Goal: Task Accomplishment & Management: Manage account settings

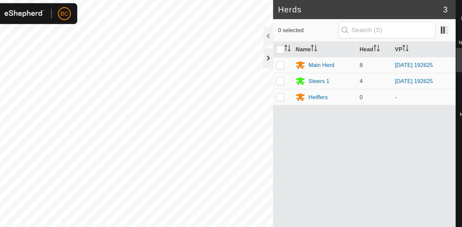
click at [280, 46] on div at bounding box center [278, 49] width 8 height 16
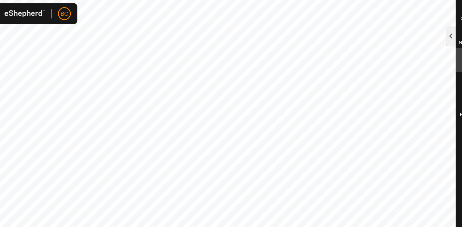
click at [432, 25] on div at bounding box center [431, 30] width 8 height 16
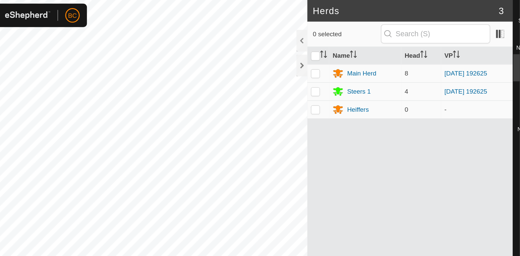
click at [282, 47] on div at bounding box center [278, 49] width 8 height 16
click at [461, 23] on div "Notifications" at bounding box center [448, 30] width 26 height 20
click at [282, 29] on div at bounding box center [278, 30] width 8 height 16
click div
click at [282, 50] on div at bounding box center [278, 49] width 8 height 16
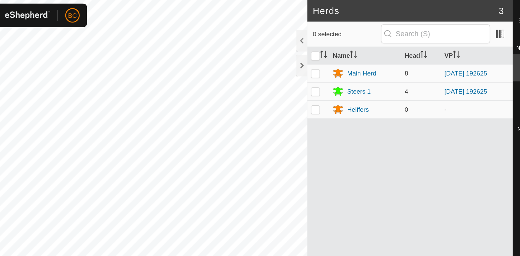
click at [282, 29] on div at bounding box center [278, 30] width 8 height 16
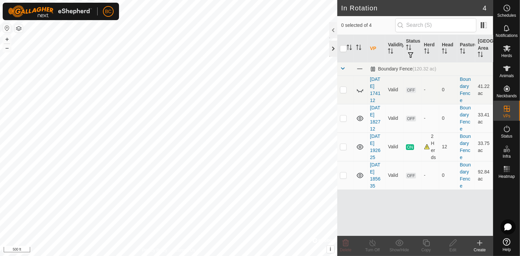
click at [330, 52] on div at bounding box center [333, 49] width 8 height 16
click at [479, 241] on icon at bounding box center [479, 243] width 8 height 8
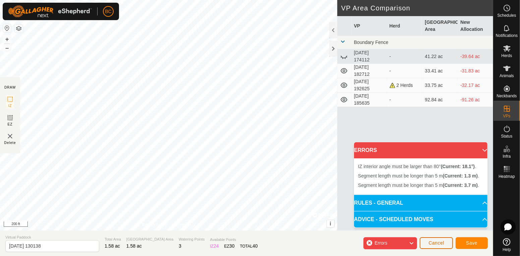
click at [440, 240] on span "Cancel" at bounding box center [436, 242] width 16 height 5
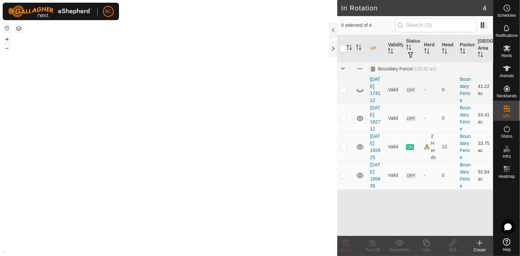
click at [437, 243] on copy-svg-icon at bounding box center [425, 243] width 27 height 8
click at [479, 242] on icon at bounding box center [479, 242] width 0 height 5
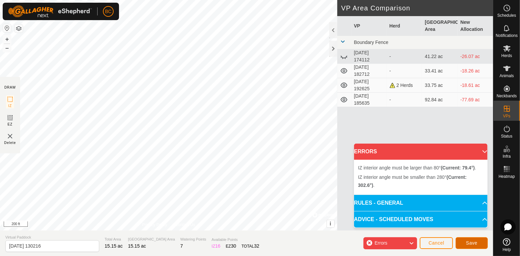
click at [471, 240] on span "Save" at bounding box center [471, 242] width 11 height 5
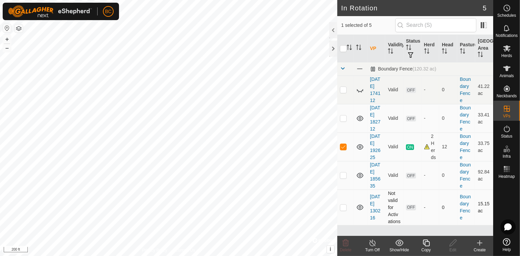
checkbox input "false"
checkbox input "true"
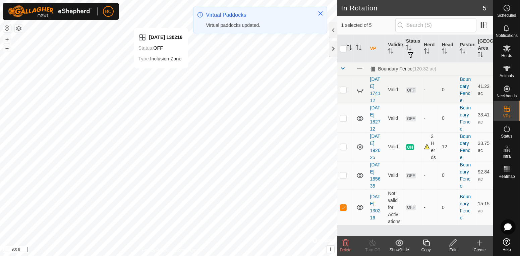
checkbox input "true"
checkbox input "false"
checkbox input "true"
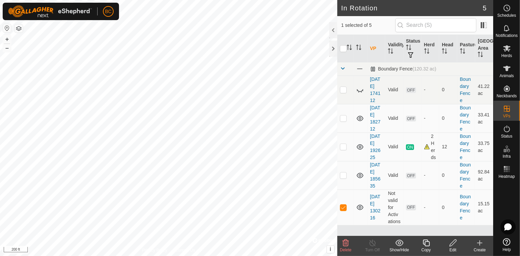
click at [451, 242] on icon at bounding box center [453, 243] width 8 height 8
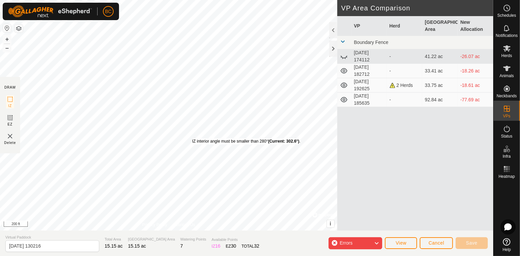
drag, startPoint x: 192, startPoint y: 133, endPoint x: 192, endPoint y: 138, distance: 5.0
click at [192, 138] on div "IZ interior angle must be smaller than 280° (Current: 302.6°) ." at bounding box center [246, 141] width 108 height 6
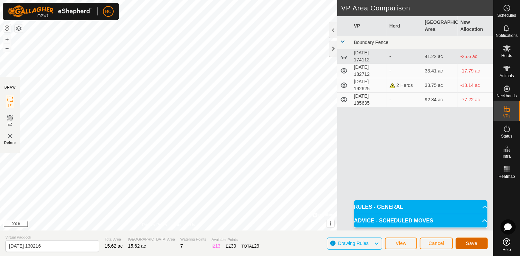
click at [464, 242] on button "Save" at bounding box center [471, 243] width 32 height 12
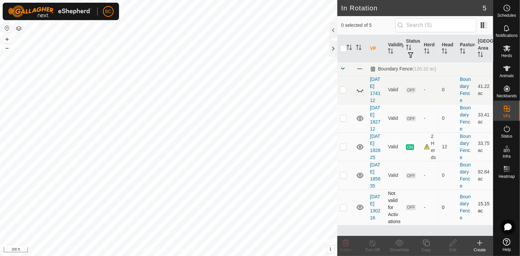
checkbox input "true"
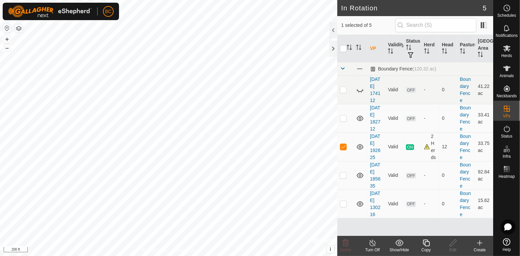
checkbox input "false"
checkbox input "true"
click at [410, 150] on span "ON" at bounding box center [410, 147] width 8 height 6
click at [344, 147] on p-checkbox at bounding box center [343, 146] width 7 height 5
checkbox input "true"
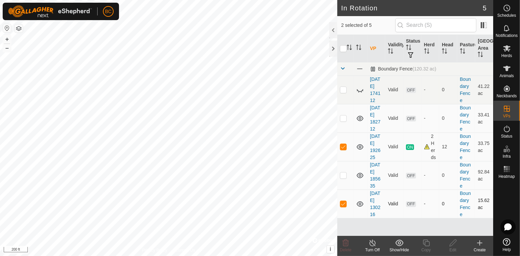
click at [344, 206] on p-checkbox at bounding box center [343, 203] width 7 height 5
checkbox input "false"
click at [374, 244] on icon at bounding box center [372, 243] width 8 height 8
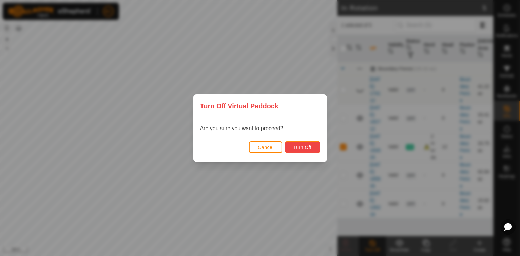
click at [295, 145] on span "Turn Off" at bounding box center [302, 146] width 18 height 5
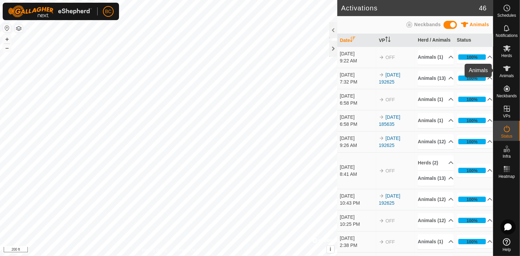
click at [507, 70] on icon at bounding box center [506, 68] width 7 height 5
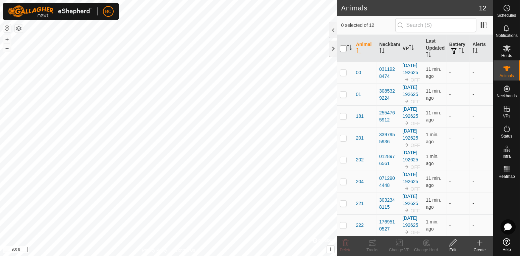
click at [344, 50] on input "checkbox" at bounding box center [343, 48] width 7 height 7
checkbox input "true"
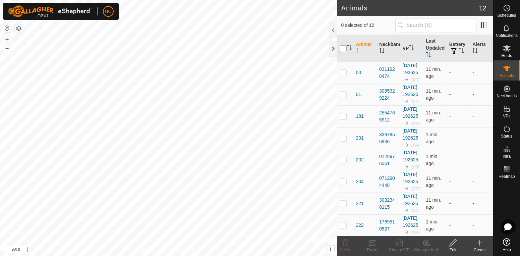
checkbox input "true"
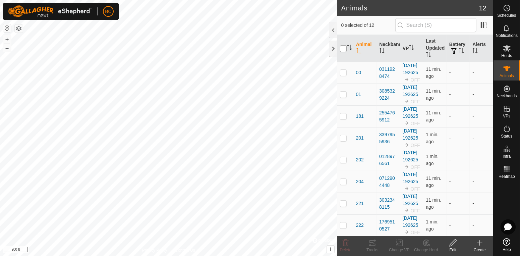
checkbox input "true"
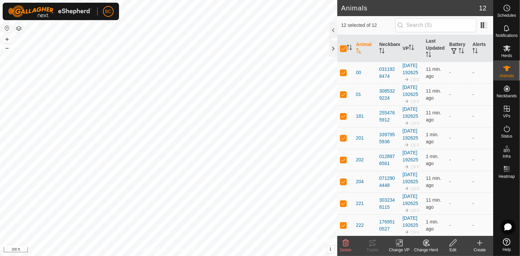
click at [399, 243] on icon at bounding box center [399, 243] width 8 height 8
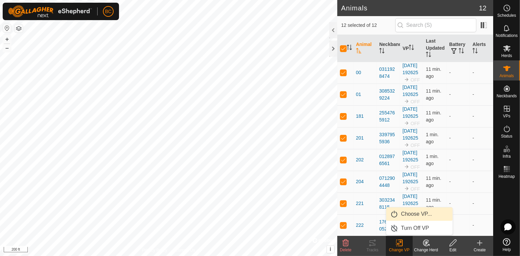
click at [408, 214] on link "Choose VP..." at bounding box center [419, 213] width 66 height 13
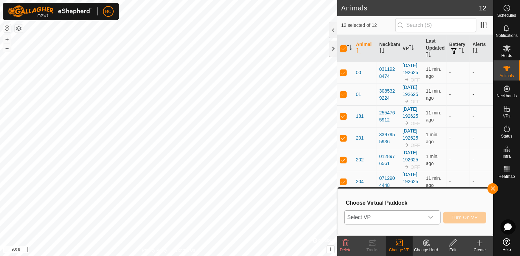
click at [432, 216] on icon "dropdown trigger" at bounding box center [430, 216] width 5 height 5
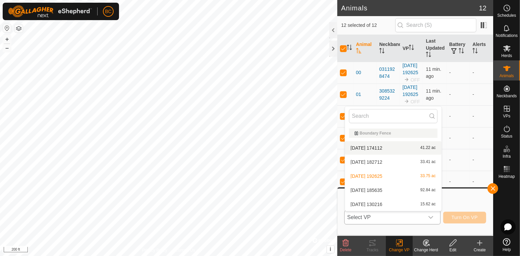
click at [397, 146] on div "2025-08-03 174112 41.22 ac" at bounding box center [393, 148] width 88 height 8
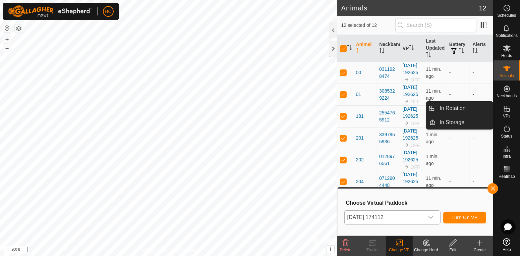
click at [504, 114] on span "VPs" at bounding box center [506, 116] width 7 height 4
click at [508, 112] on icon at bounding box center [507, 109] width 8 height 8
click at [478, 125] on link "In Storage" at bounding box center [463, 122] width 57 height 13
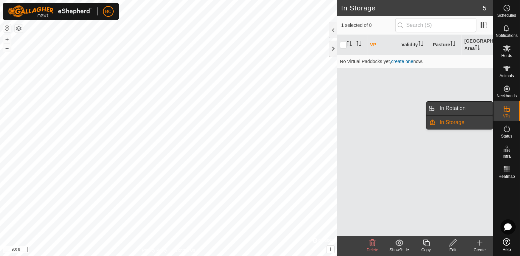
click at [483, 107] on link "In Rotation" at bounding box center [463, 108] width 57 height 13
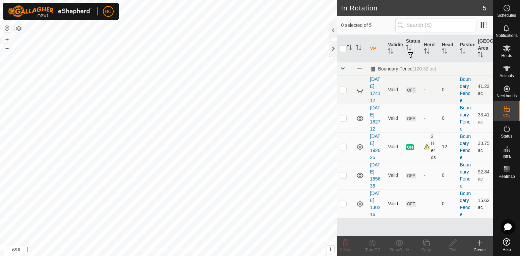
click at [342, 206] on p-checkbox at bounding box center [343, 203] width 7 height 5
checkbox input "true"
click at [343, 178] on p-checkbox at bounding box center [343, 174] width 7 height 5
checkbox input "false"
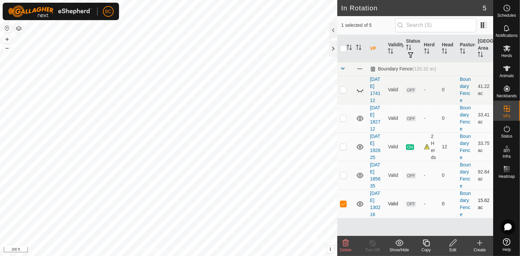
click at [342, 208] on td at bounding box center [345, 203] width 16 height 28
checkbox input "true"
click at [504, 74] on span "Animals" at bounding box center [506, 76] width 14 height 4
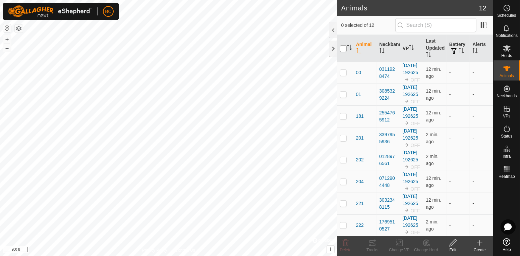
click at [343, 48] on input "checkbox" at bounding box center [343, 48] width 7 height 7
checkbox input "true"
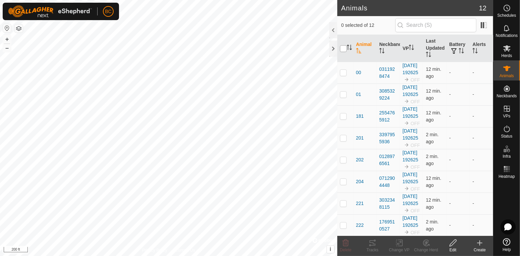
checkbox input "true"
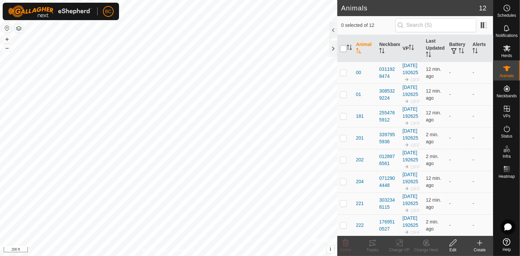
checkbox input "true"
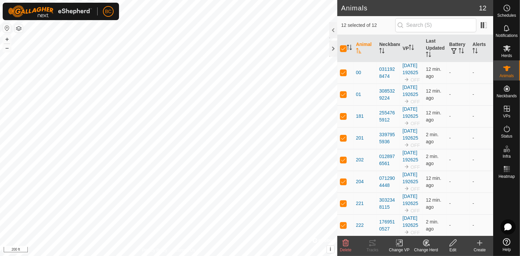
click at [400, 242] on icon at bounding box center [399, 243] width 5 height 4
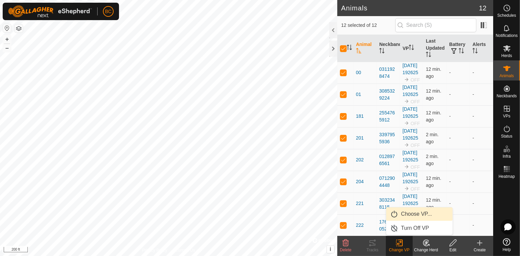
click at [406, 215] on link "Choose VP..." at bounding box center [419, 213] width 66 height 13
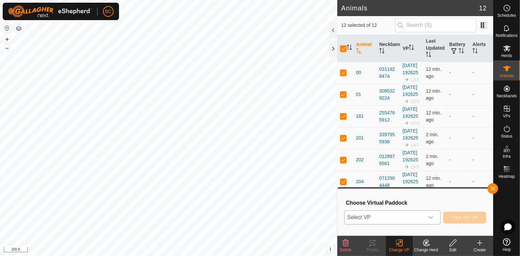
click at [433, 217] on icon "dropdown trigger" at bounding box center [430, 216] width 5 height 5
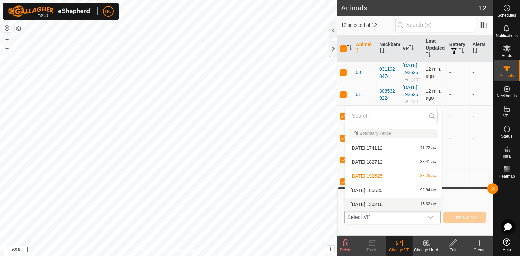
click at [407, 204] on div "2025-08-19 130216 15.62 ac" at bounding box center [393, 204] width 88 height 8
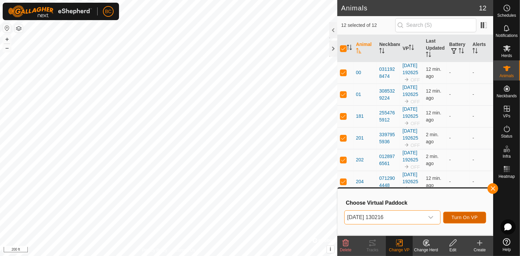
click at [458, 219] on span "Turn On VP" at bounding box center [464, 216] width 26 height 5
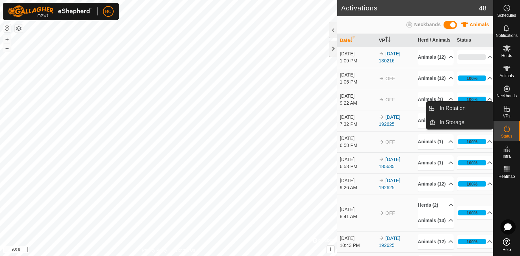
click at [506, 114] on span "VPs" at bounding box center [506, 116] width 7 height 4
click at [471, 123] on link "In Storage" at bounding box center [463, 122] width 57 height 13
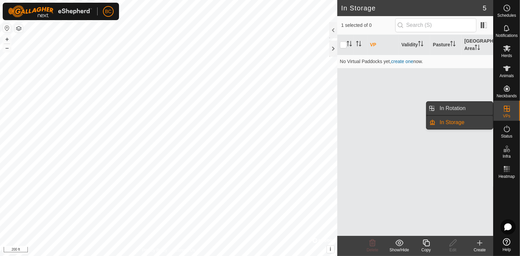
click at [461, 106] on link "In Rotation" at bounding box center [463, 108] width 57 height 13
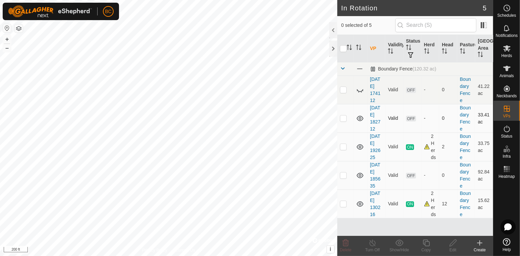
click at [343, 119] on p-checkbox at bounding box center [343, 117] width 7 height 5
click at [360, 120] on icon at bounding box center [360, 118] width 7 height 5
click at [344, 121] on p-checkbox at bounding box center [343, 117] width 7 height 5
checkbox input "false"
click at [361, 177] on icon at bounding box center [360, 175] width 8 height 8
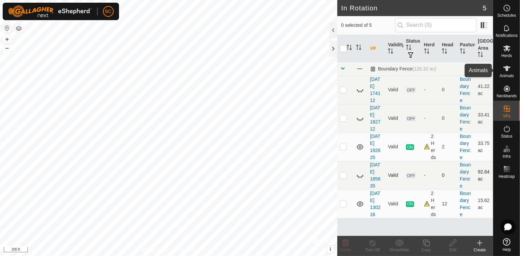
click at [507, 71] on icon at bounding box center [507, 68] width 8 height 8
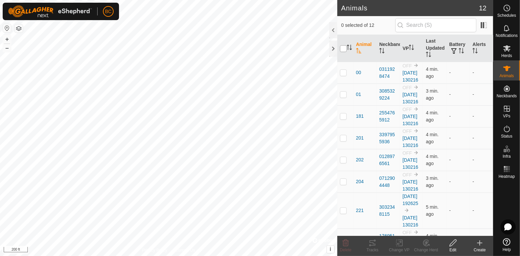
click at [342, 48] on input "checkbox" at bounding box center [343, 48] width 7 height 7
checkbox input "true"
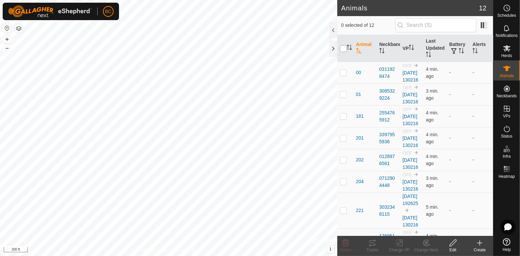
checkbox input "true"
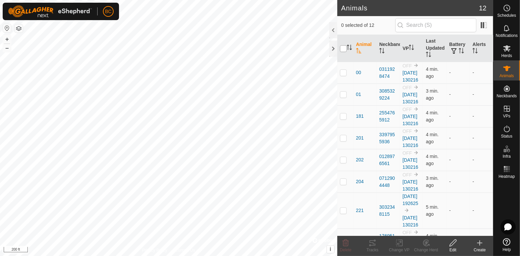
checkbox input "true"
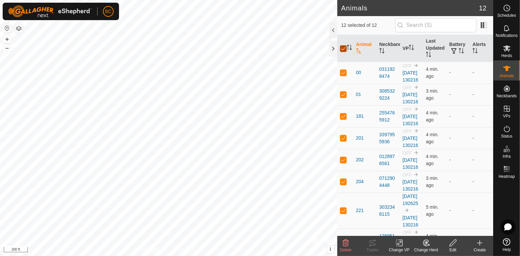
click at [342, 49] on input "checkbox" at bounding box center [343, 48] width 7 height 7
checkbox input "false"
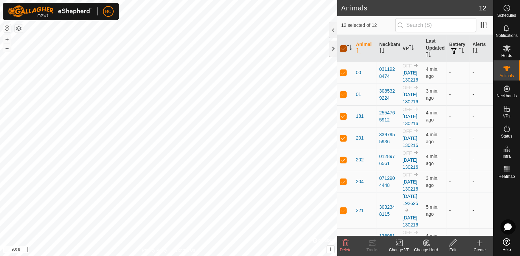
checkbox input "false"
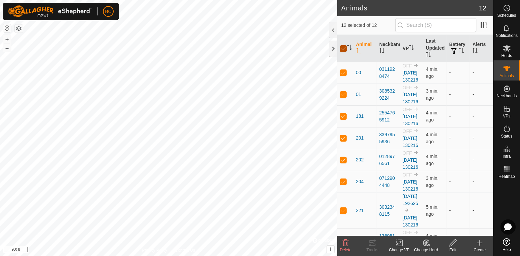
checkbox input "false"
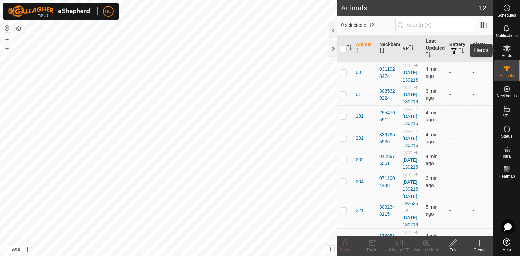
click at [508, 49] on icon at bounding box center [507, 48] width 8 height 8
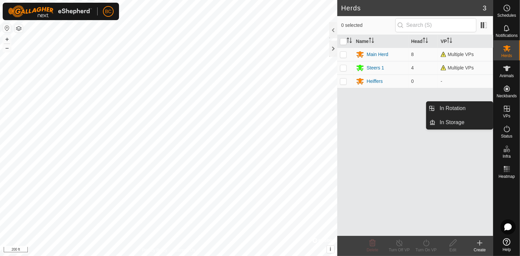
click at [507, 110] on icon at bounding box center [507, 109] width 6 height 6
click at [506, 107] on icon at bounding box center [507, 109] width 6 height 6
click at [464, 105] on link "In Rotation" at bounding box center [463, 108] width 57 height 13
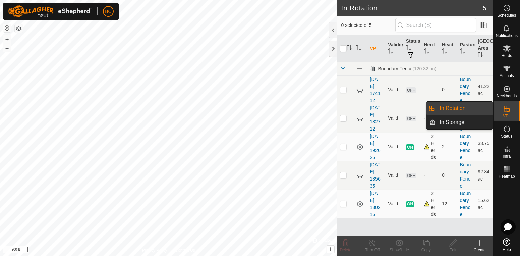
click at [457, 110] on span "In Rotation" at bounding box center [452, 108] width 26 height 8
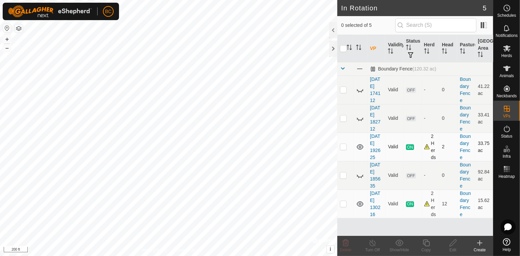
click at [344, 149] on p-checkbox at bounding box center [343, 146] width 7 height 5
checkbox input "true"
click at [372, 244] on icon at bounding box center [372, 243] width 8 height 8
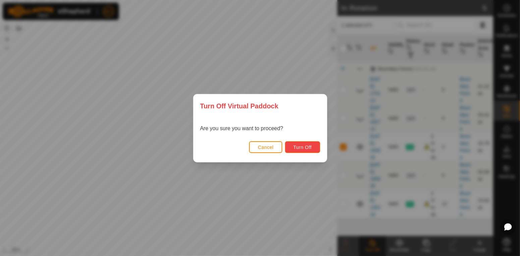
click at [302, 149] on span "Turn Off" at bounding box center [302, 146] width 18 height 5
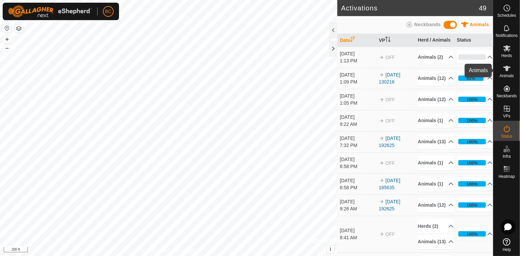
click at [508, 70] on icon at bounding box center [506, 68] width 7 height 5
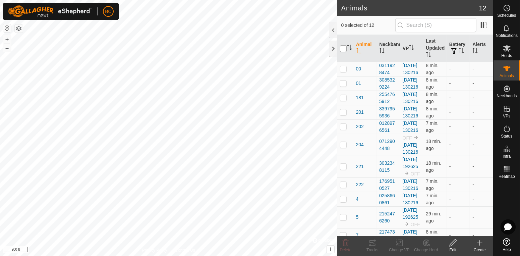
click at [344, 50] on input "checkbox" at bounding box center [343, 48] width 7 height 7
checkbox input "true"
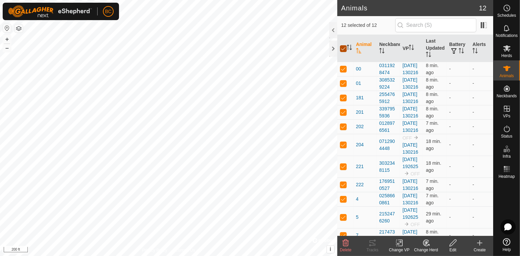
checkbox input "true"
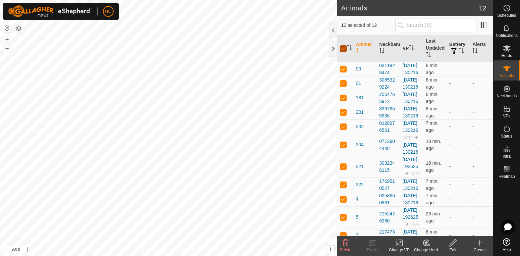
checkbox input "true"
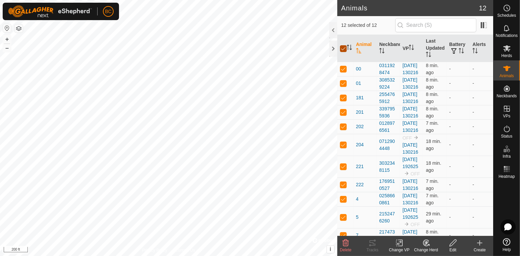
checkbox input "true"
click at [399, 244] on icon at bounding box center [399, 243] width 5 height 4
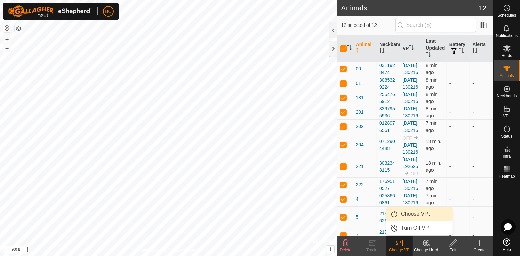
click at [405, 218] on link "Choose VP..." at bounding box center [419, 213] width 66 height 13
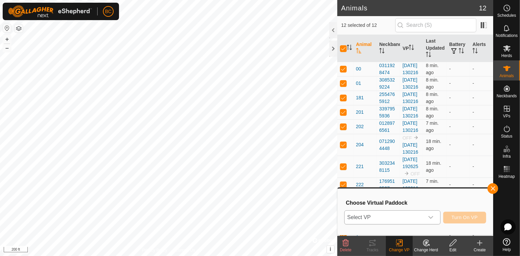
click at [432, 217] on icon "dropdown trigger" at bounding box center [430, 217] width 5 height 3
click at [331, 49] on div at bounding box center [333, 49] width 8 height 16
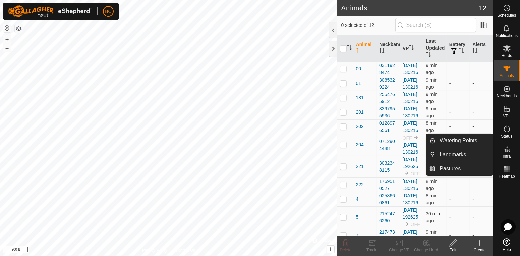
click at [510, 150] on icon at bounding box center [507, 149] width 8 height 8
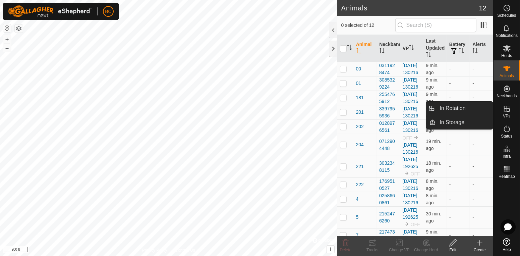
click at [506, 112] on icon at bounding box center [507, 109] width 8 height 8
click at [475, 105] on link "In Rotation" at bounding box center [463, 108] width 57 height 13
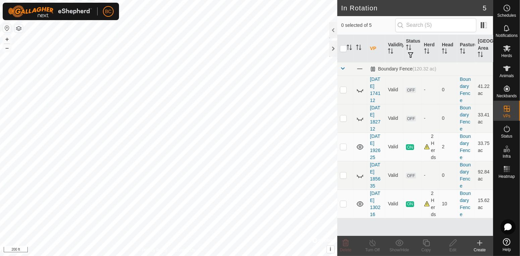
click at [475, 106] on td "33.41 ac" at bounding box center [484, 118] width 18 height 28
checkbox input "true"
click at [371, 245] on icon at bounding box center [372, 243] width 8 height 8
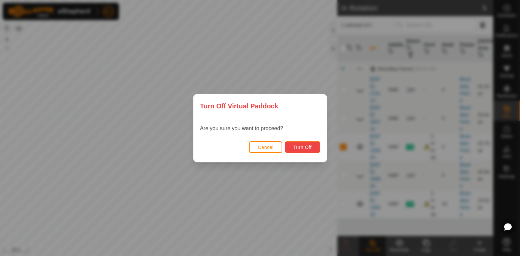
click at [302, 147] on span "Turn Off" at bounding box center [302, 146] width 18 height 5
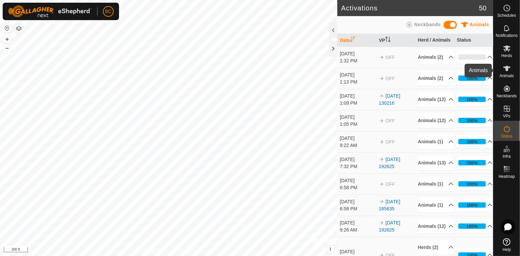
click at [505, 71] on icon at bounding box center [507, 68] width 8 height 8
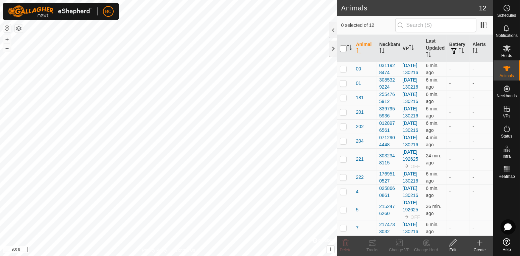
click at [345, 50] on input "checkbox" at bounding box center [343, 48] width 7 height 7
checkbox input "true"
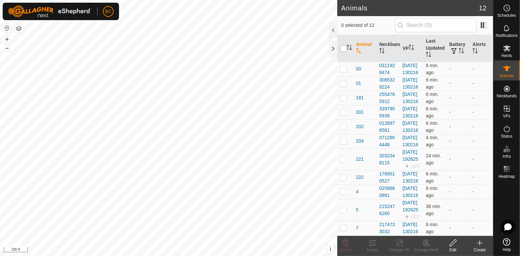
checkbox input "true"
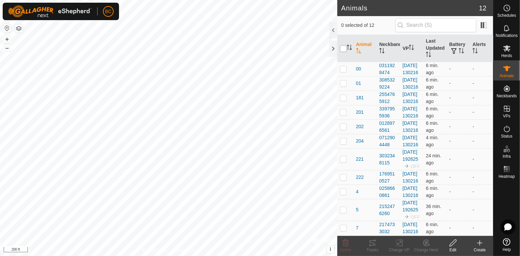
checkbox input "true"
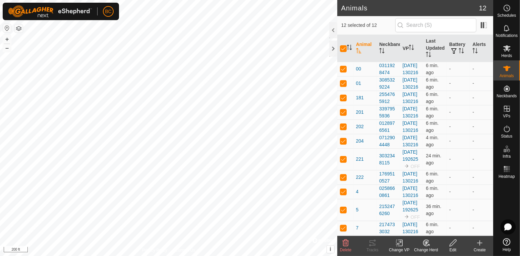
click at [399, 242] on icon at bounding box center [399, 243] width 8 height 8
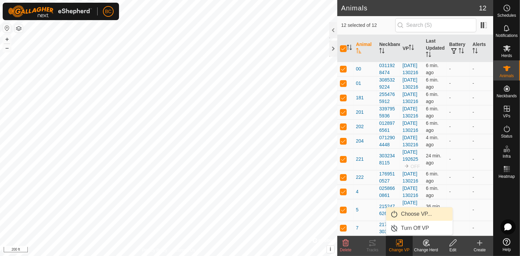
click at [416, 215] on link "Choose VP..." at bounding box center [419, 213] width 66 height 13
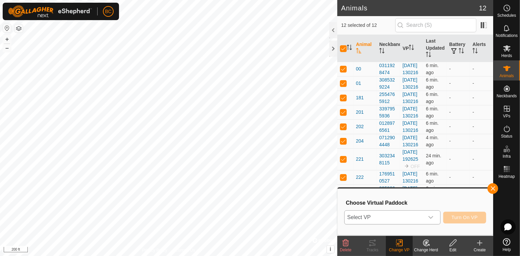
click at [431, 216] on icon "dropdown trigger" at bounding box center [430, 216] width 5 height 5
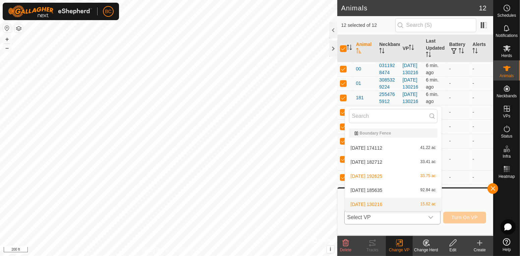
click at [411, 202] on div "2025-08-19 130216 15.62 ac" at bounding box center [393, 204] width 88 height 8
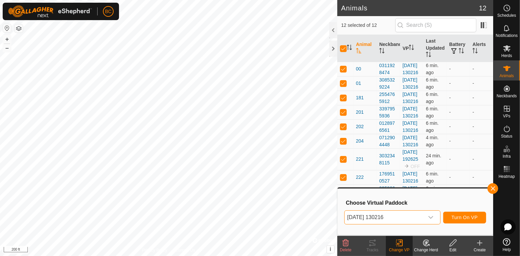
click at [431, 218] on icon "dropdown trigger" at bounding box center [430, 216] width 5 height 5
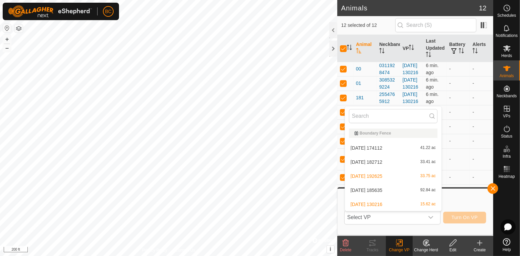
click at [508, 202] on div at bounding box center [506, 208] width 26 height 54
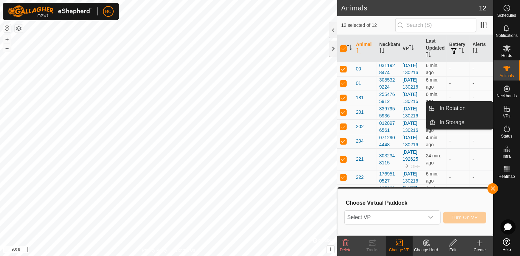
click at [507, 107] on icon at bounding box center [507, 109] width 8 height 8
click at [471, 105] on link "In Rotation" at bounding box center [463, 108] width 57 height 13
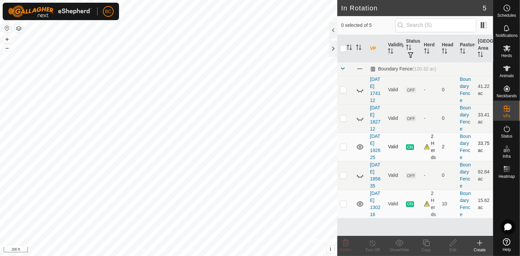
click at [344, 149] on p-checkbox at bounding box center [343, 146] width 7 height 5
checkbox input "true"
click at [372, 248] on div "Turn Off" at bounding box center [372, 250] width 27 height 6
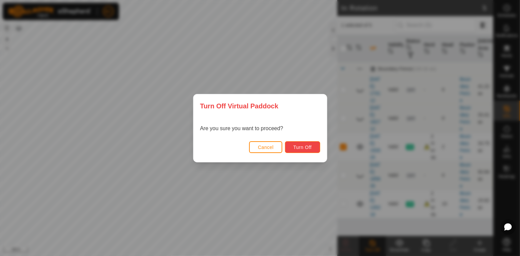
click at [311, 150] on button "Turn Off" at bounding box center [302, 147] width 35 height 12
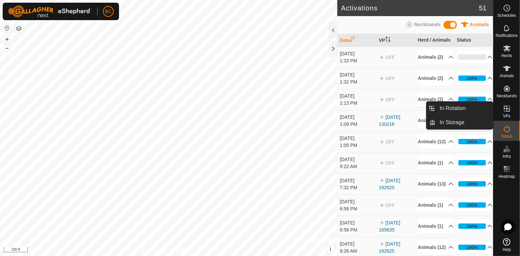
click at [508, 109] on icon at bounding box center [507, 109] width 8 height 8
click at [465, 107] on link "In Rotation" at bounding box center [463, 108] width 57 height 13
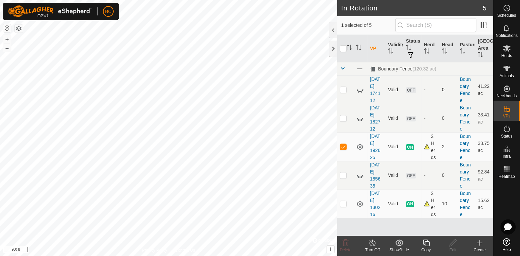
click at [345, 94] on td at bounding box center [345, 89] width 16 height 28
checkbox input "true"
click at [342, 120] on p-checkbox at bounding box center [343, 117] width 7 height 5
checkbox input "true"
click at [343, 178] on p-checkbox at bounding box center [343, 174] width 7 height 5
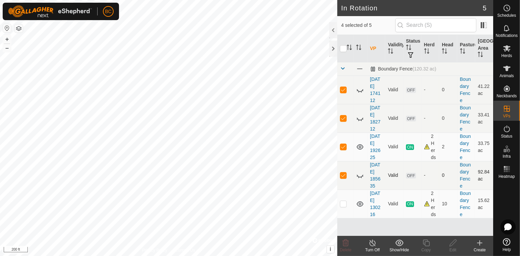
click at [343, 178] on p-checkbox at bounding box center [343, 174] width 7 height 5
checkbox input "false"
click at [342, 147] on p-checkbox at bounding box center [343, 146] width 7 height 5
checkbox input "false"
click at [344, 94] on td at bounding box center [345, 89] width 16 height 28
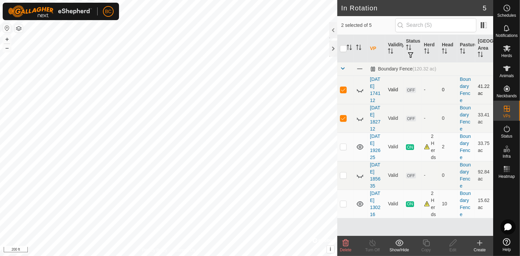
checkbox input "false"
click at [342, 123] on td at bounding box center [345, 118] width 16 height 28
click at [342, 122] on td at bounding box center [345, 118] width 16 height 28
click at [346, 243] on icon at bounding box center [345, 243] width 8 height 8
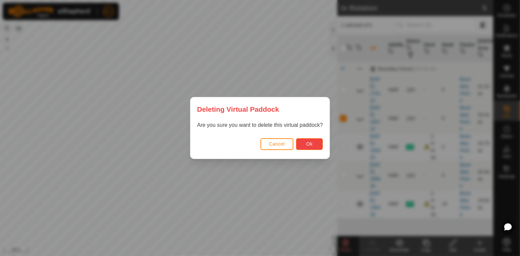
click at [318, 144] on button "Ok" at bounding box center [309, 144] width 27 height 12
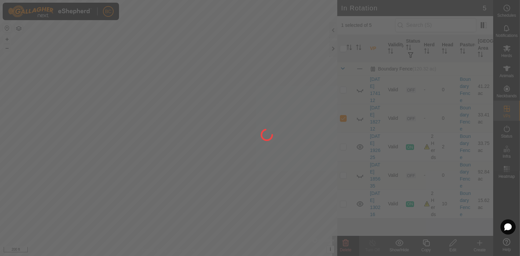
checkbox input "false"
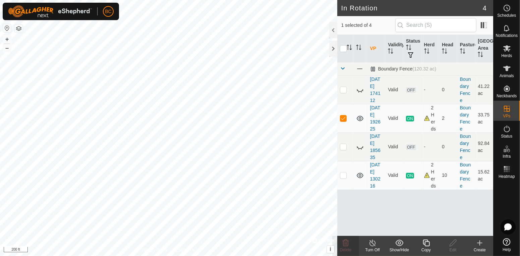
click at [371, 242] on line at bounding box center [372, 242] width 5 height 5
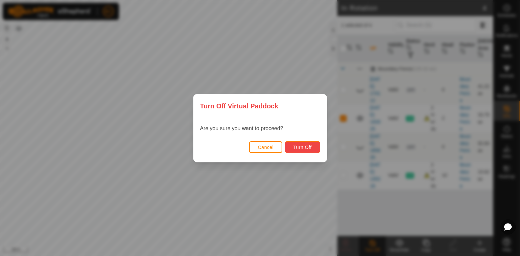
click at [303, 150] on button "Turn Off" at bounding box center [302, 147] width 35 height 12
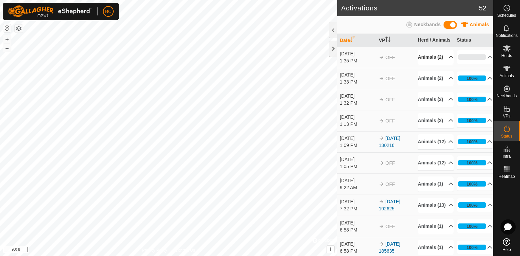
click at [447, 64] on p-accordion-header "Animals (2)" at bounding box center [436, 57] width 36 height 15
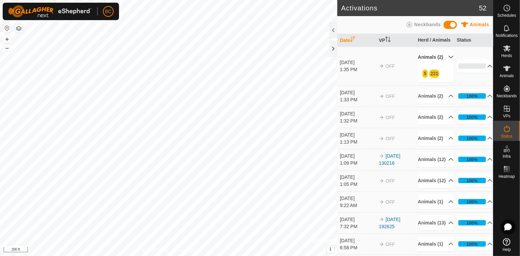
click at [487, 69] on icon at bounding box center [489, 65] width 5 height 5
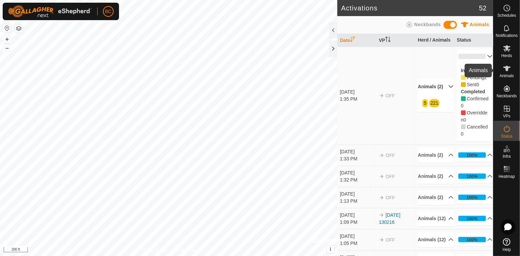
click at [506, 74] on span "Animals" at bounding box center [506, 76] width 14 height 4
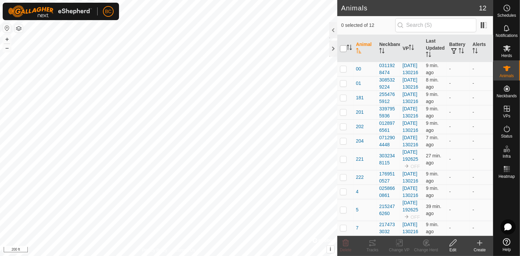
click at [343, 49] on input "checkbox" at bounding box center [343, 48] width 7 height 7
checkbox input "true"
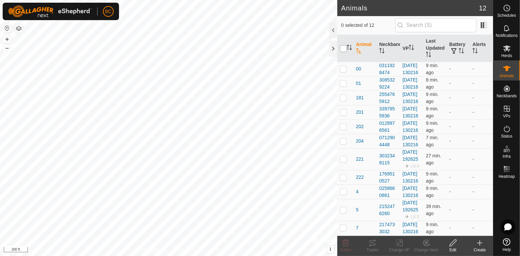
checkbox input "true"
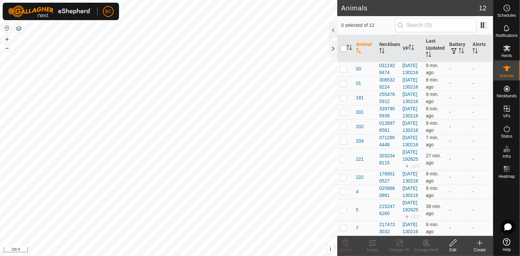
checkbox input "true"
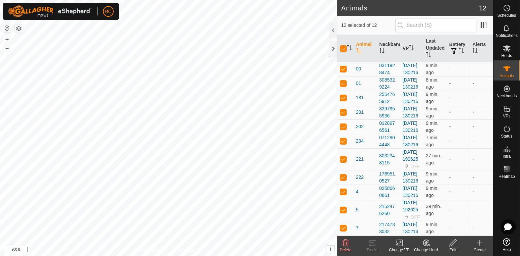
click at [399, 244] on icon at bounding box center [399, 243] width 8 height 8
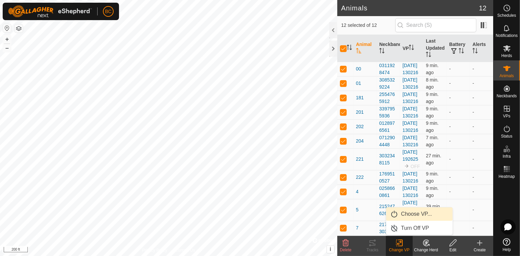
click at [411, 212] on link "Choose VP..." at bounding box center [419, 213] width 66 height 13
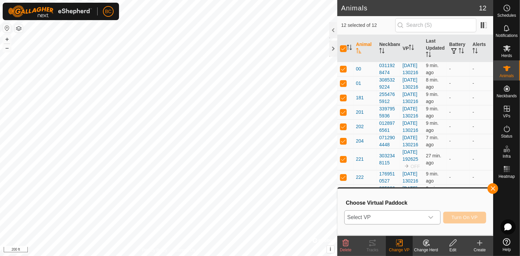
click at [431, 219] on icon "dropdown trigger" at bounding box center [430, 216] width 5 height 5
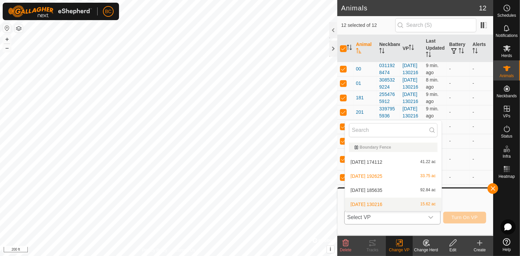
click at [426, 204] on li "2025-08-19 130216 15.62 ac" at bounding box center [393, 203] width 97 height 13
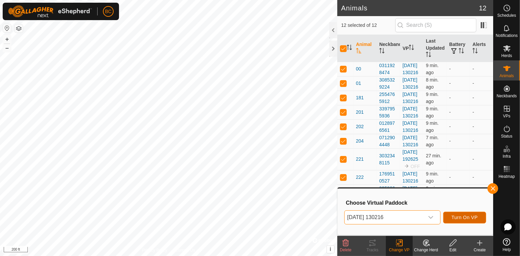
click at [456, 216] on span "Turn On VP" at bounding box center [464, 216] width 26 height 5
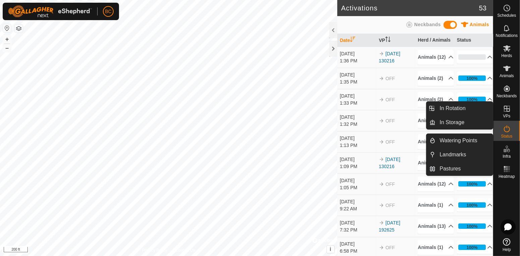
click at [508, 115] on span "VPs" at bounding box center [506, 116] width 7 height 4
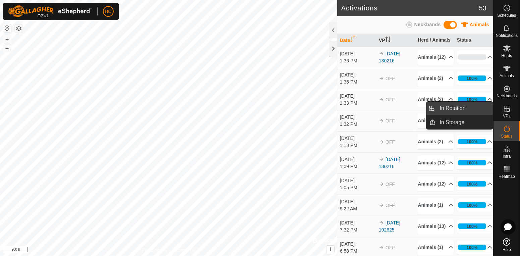
click at [471, 111] on link "In Rotation" at bounding box center [463, 108] width 57 height 13
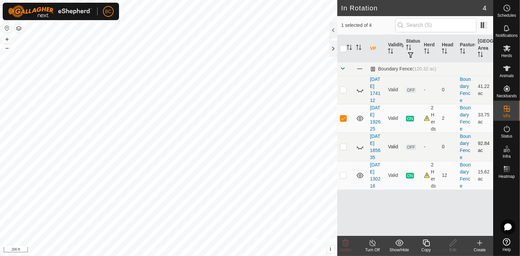
click at [359, 148] on icon at bounding box center [360, 147] width 8 height 8
click at [359, 92] on icon at bounding box center [360, 90] width 8 height 8
click at [344, 94] on td at bounding box center [345, 89] width 16 height 28
checkbox input "true"
click at [343, 119] on p-checkbox at bounding box center [343, 117] width 7 height 5
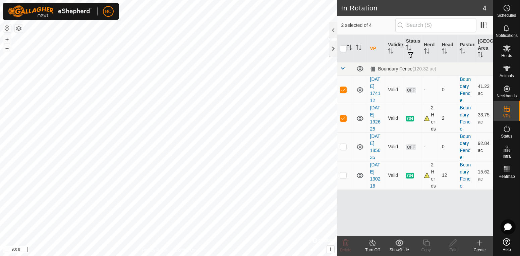
checkbox input "false"
click at [347, 244] on icon at bounding box center [345, 243] width 8 height 8
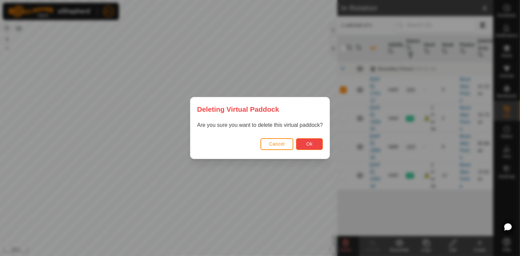
click at [309, 144] on span "Ok" at bounding box center [309, 143] width 6 height 5
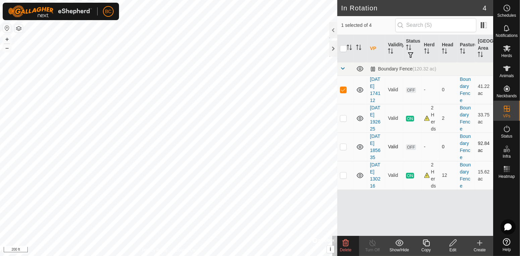
click at [343, 149] on p-checkbox at bounding box center [343, 146] width 7 height 5
checkbox input "true"
click at [346, 241] on icon at bounding box center [345, 243] width 8 height 8
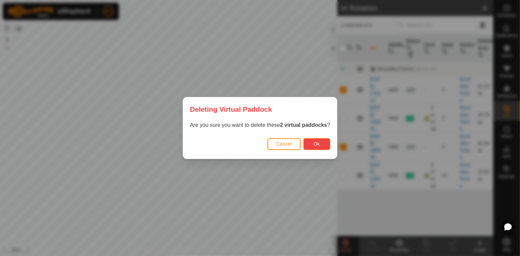
click at [320, 146] on button "Ok" at bounding box center [316, 144] width 27 height 12
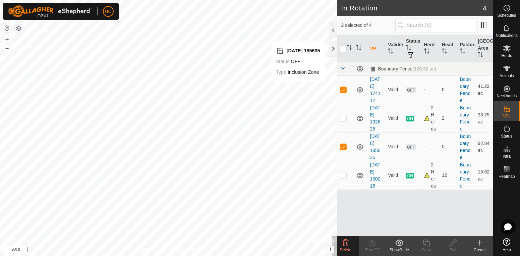
click at [343, 92] on p-checkbox at bounding box center [343, 89] width 7 height 5
checkbox input "false"
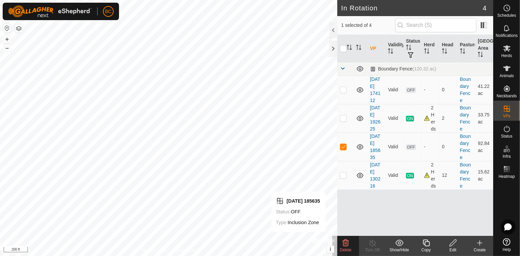
click at [346, 247] on span "Delete" at bounding box center [346, 249] width 12 height 5
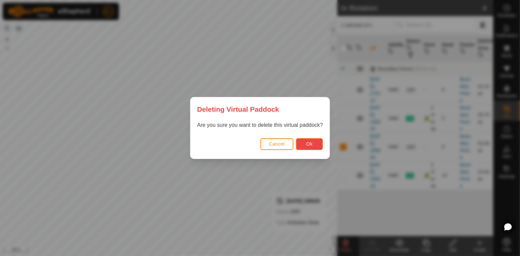
click at [308, 147] on button "Ok" at bounding box center [309, 144] width 27 height 12
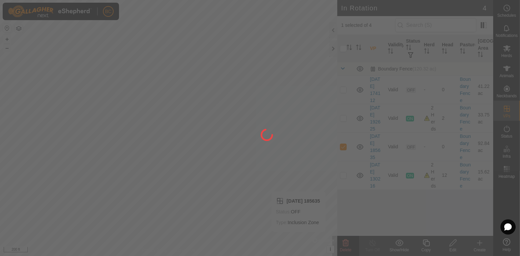
checkbox input "false"
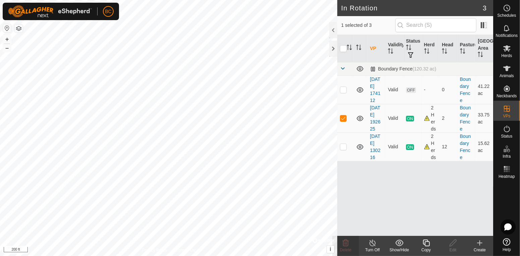
checkbox input "false"
checkbox input "true"
checkbox input "false"
checkbox input "true"
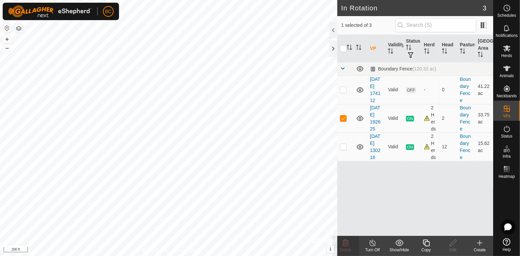
checkbox input "false"
click at [344, 243] on icon at bounding box center [345, 242] width 6 height 7
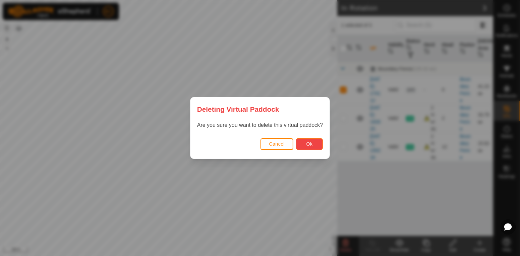
click at [313, 148] on button "Ok" at bounding box center [309, 144] width 27 height 12
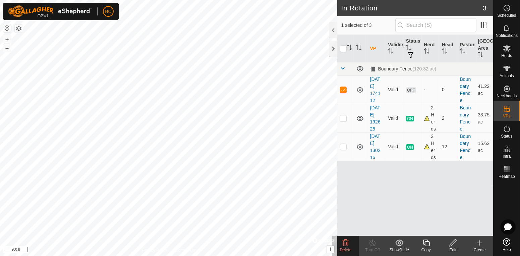
click at [360, 92] on icon at bounding box center [360, 90] width 8 height 8
click at [345, 119] on p-checkbox at bounding box center [343, 117] width 7 height 5
checkbox input "true"
click at [371, 245] on icon at bounding box center [372, 242] width 6 height 7
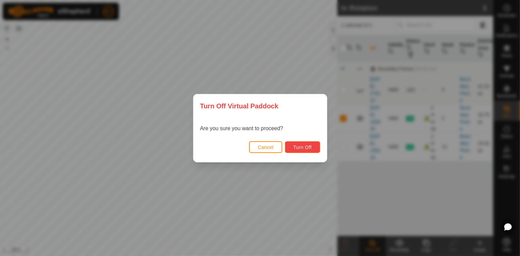
click at [299, 149] on span "Turn Off" at bounding box center [302, 146] width 18 height 5
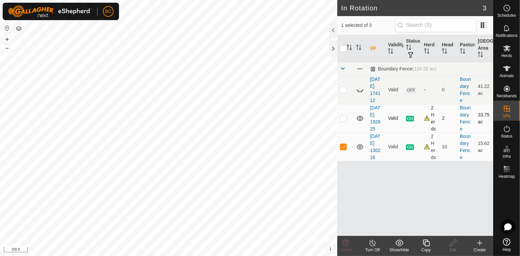
click at [344, 119] on p-checkbox at bounding box center [343, 117] width 7 height 5
checkbox input "true"
click at [345, 148] on p-checkbox at bounding box center [343, 146] width 7 height 5
checkbox input "false"
click at [373, 248] on div "Turn Off" at bounding box center [372, 250] width 27 height 6
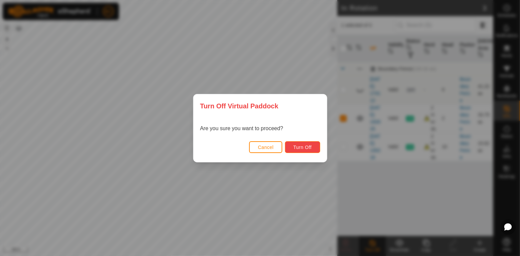
click at [310, 149] on span "Turn Off" at bounding box center [302, 146] width 18 height 5
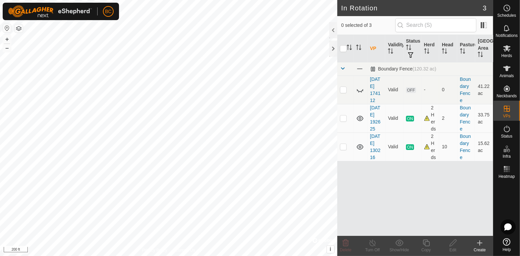
checkbox input "true"
checkbox input "false"
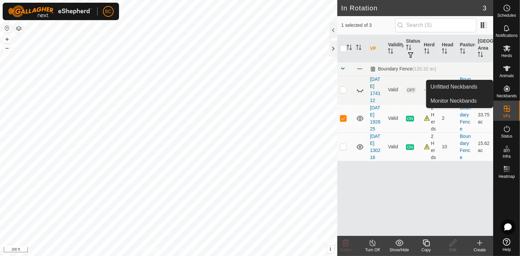
click at [505, 94] on span "Neckbands" at bounding box center [506, 96] width 20 height 4
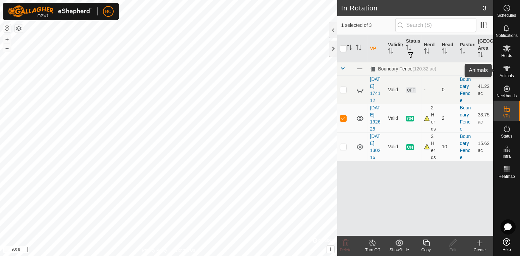
click at [506, 71] on icon at bounding box center [507, 68] width 8 height 8
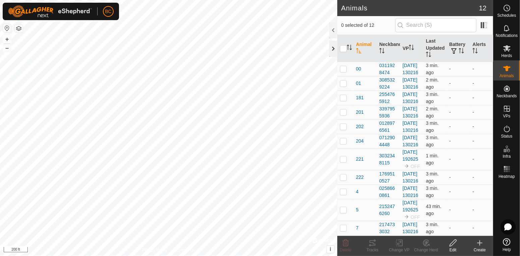
click at [331, 53] on div at bounding box center [333, 49] width 8 height 16
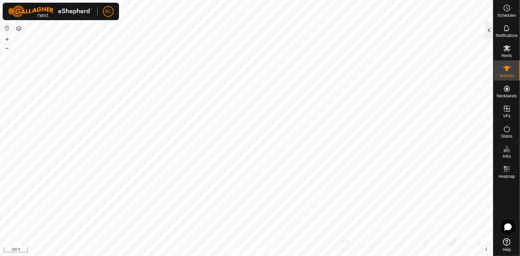
click at [488, 31] on div at bounding box center [489, 30] width 8 height 16
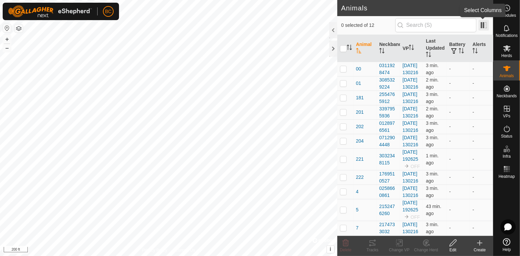
click at [485, 26] on span at bounding box center [483, 25] width 11 height 11
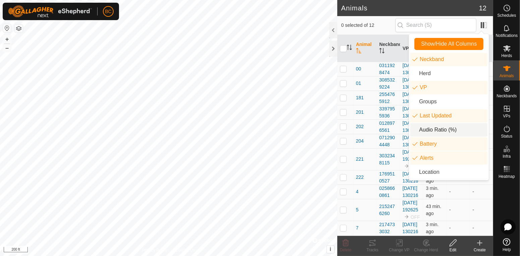
click at [468, 129] on li "Audio Ratio (%)" at bounding box center [448, 129] width 77 height 13
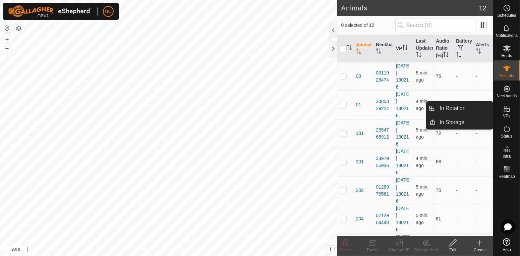
click at [506, 109] on icon at bounding box center [507, 109] width 6 height 6
click at [464, 108] on link "In Rotation" at bounding box center [463, 108] width 57 height 13
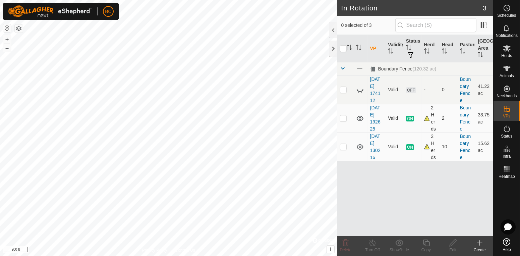
click at [342, 120] on p-checkbox at bounding box center [343, 117] width 7 height 5
checkbox input "true"
click at [375, 244] on icon at bounding box center [372, 243] width 8 height 8
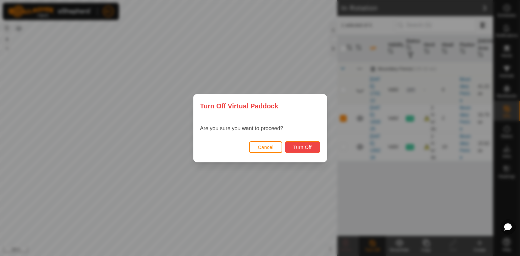
click at [296, 144] on button "Turn Off" at bounding box center [302, 147] width 35 height 12
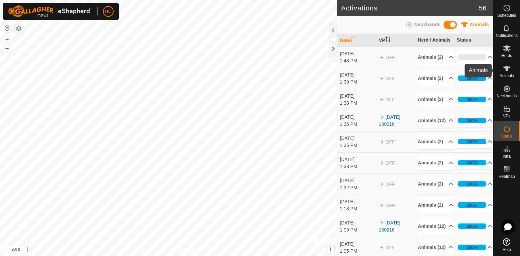
click at [507, 70] on icon at bounding box center [506, 68] width 7 height 5
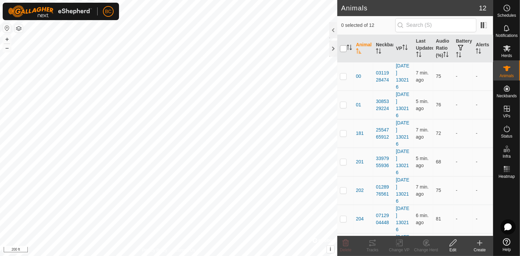
click at [345, 49] on input "checkbox" at bounding box center [343, 48] width 7 height 7
checkbox input "true"
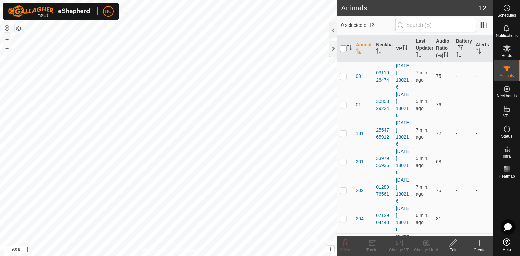
checkbox input "true"
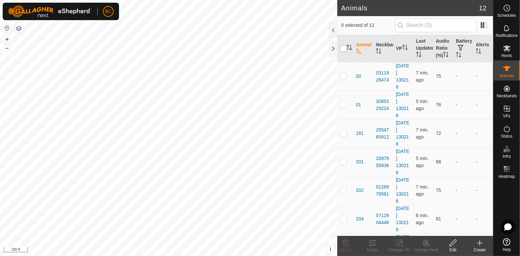
checkbox input "true"
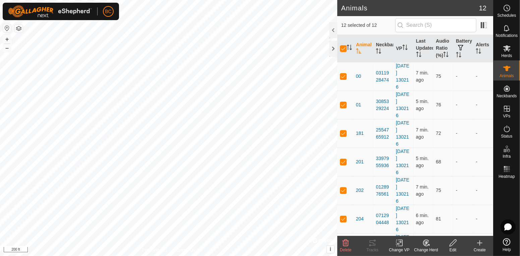
click at [398, 247] on div "Change VP" at bounding box center [399, 250] width 27 height 6
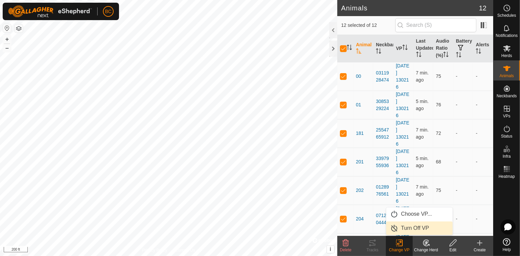
click at [406, 229] on link "Turn Off VP" at bounding box center [419, 227] width 66 height 13
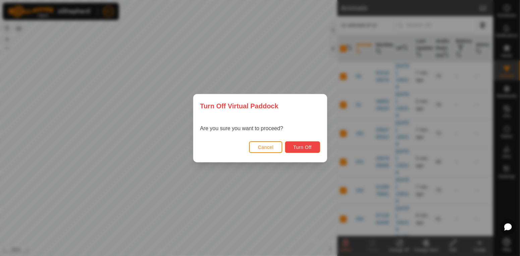
click at [302, 150] on button "Turn Off" at bounding box center [302, 147] width 35 height 12
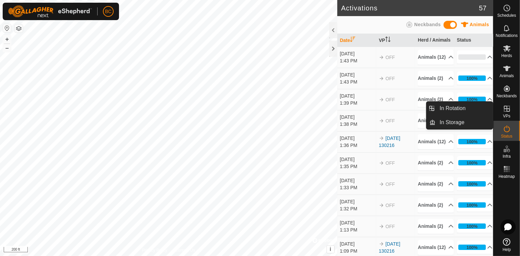
click at [507, 114] on span "VPs" at bounding box center [506, 116] width 7 height 4
click at [460, 110] on link "In Rotation" at bounding box center [463, 108] width 57 height 13
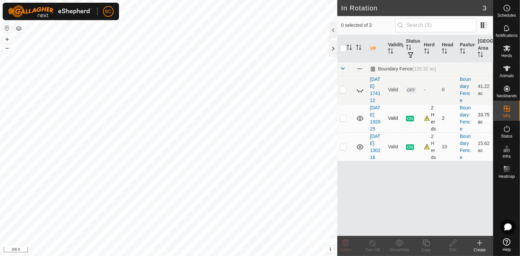
click at [360, 118] on icon at bounding box center [360, 118] width 7 height 5
click at [343, 149] on p-checkbox at bounding box center [343, 146] width 7 height 5
checkbox input "true"
click at [360, 149] on icon at bounding box center [360, 147] width 8 height 8
click at [478, 244] on icon at bounding box center [479, 243] width 8 height 8
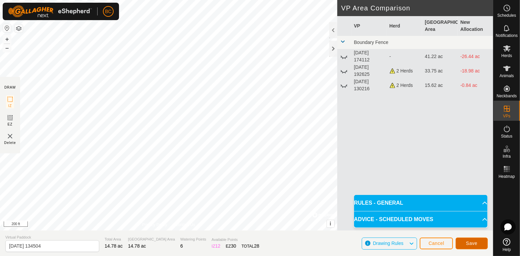
click at [469, 244] on span "Save" at bounding box center [471, 242] width 11 height 5
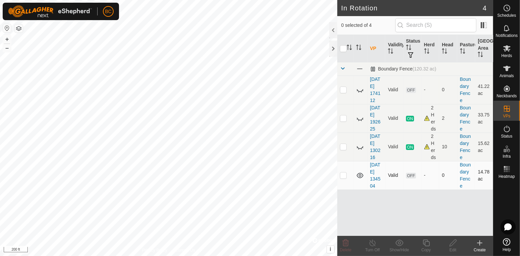
click at [343, 177] on p-checkbox at bounding box center [343, 174] width 7 height 5
checkbox input "true"
click at [342, 150] on td at bounding box center [345, 146] width 16 height 28
checkbox input "true"
click at [361, 147] on icon at bounding box center [360, 147] width 8 height 8
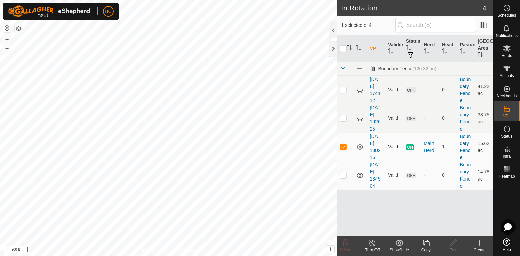
click at [361, 147] on icon at bounding box center [360, 146] width 7 height 5
click at [344, 178] on p-checkbox at bounding box center [343, 174] width 7 height 5
click at [342, 178] on p-checkbox at bounding box center [343, 174] width 7 height 5
checkbox input "false"
click at [372, 244] on icon at bounding box center [372, 243] width 8 height 8
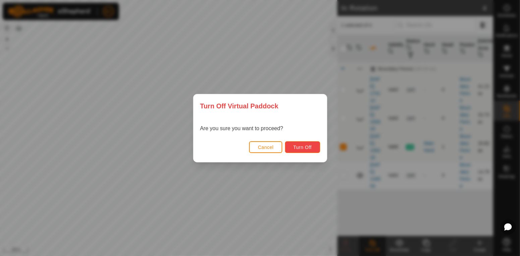
click at [315, 149] on button "Turn Off" at bounding box center [302, 147] width 35 height 12
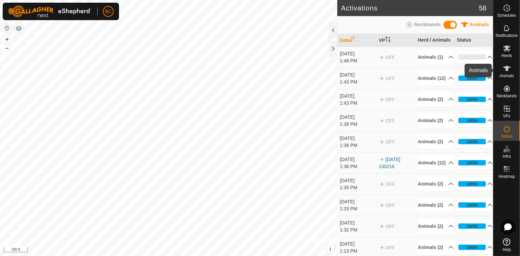
click at [508, 71] on icon at bounding box center [507, 68] width 8 height 8
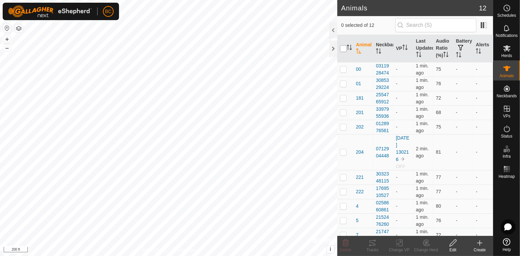
click at [342, 51] on input "checkbox" at bounding box center [343, 48] width 7 height 7
checkbox input "true"
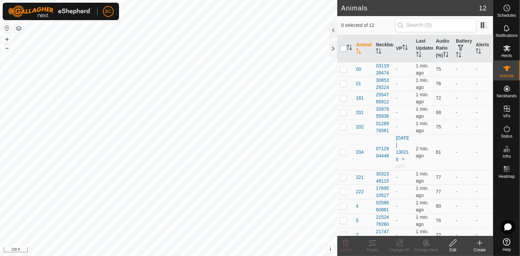
checkbox input "true"
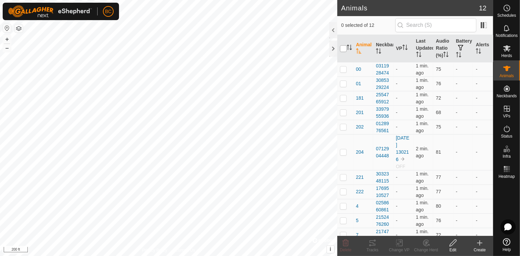
checkbox input "true"
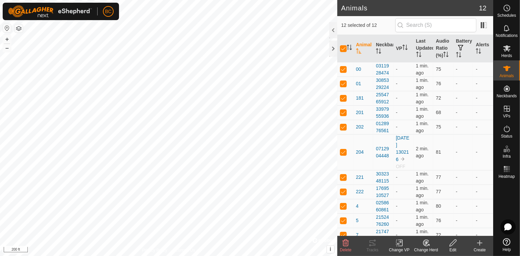
click at [399, 243] on icon at bounding box center [399, 243] width 5 height 4
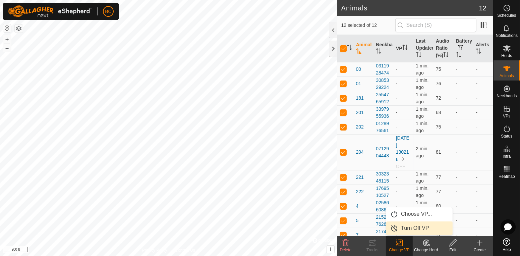
click at [406, 228] on link "Turn Off VP" at bounding box center [419, 227] width 66 height 13
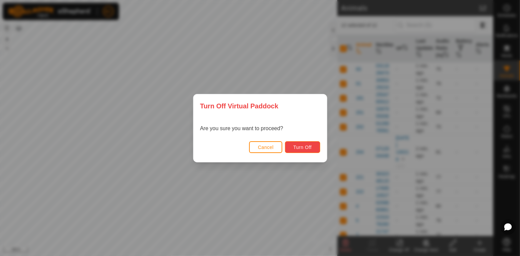
click at [303, 147] on span "Turn Off" at bounding box center [302, 146] width 18 height 5
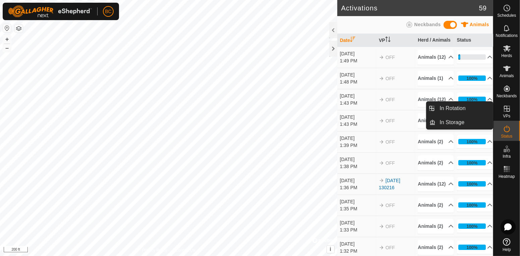
click at [508, 112] on es-virtualpaddocks-svg-icon at bounding box center [507, 108] width 12 height 11
click at [480, 109] on link "In Rotation" at bounding box center [463, 108] width 57 height 13
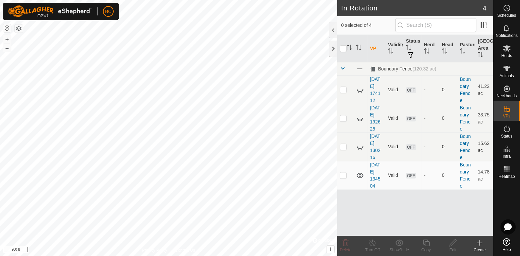
click at [343, 146] on p-checkbox at bounding box center [343, 146] width 7 height 5
checkbox input "true"
click at [360, 147] on icon at bounding box center [360, 147] width 8 height 8
click at [344, 177] on p-checkbox at bounding box center [343, 174] width 7 height 5
checkbox input "true"
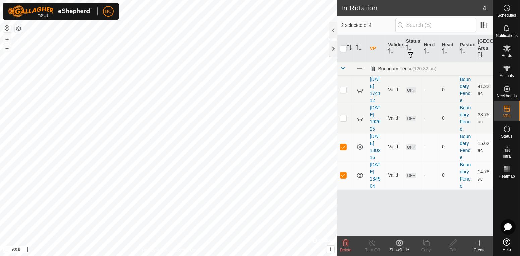
click at [344, 148] on p-checkbox at bounding box center [343, 146] width 7 height 5
checkbox input "false"
click at [506, 34] on span "Notifications" at bounding box center [507, 36] width 22 height 4
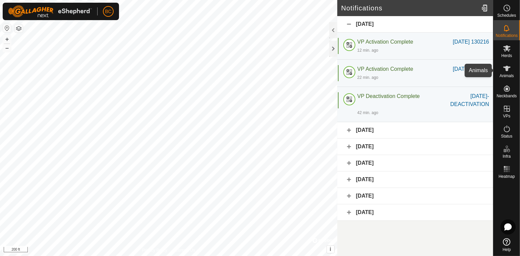
click at [507, 70] on icon at bounding box center [506, 68] width 7 height 5
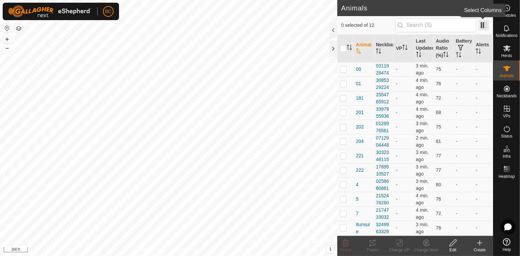
click at [483, 25] on span at bounding box center [483, 25] width 11 height 11
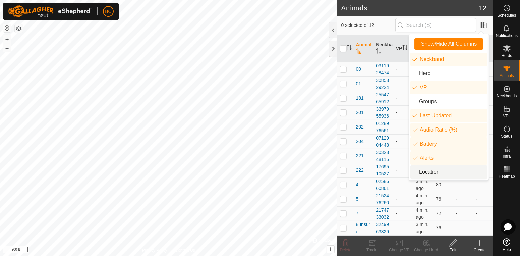
click at [440, 173] on li "Location" at bounding box center [448, 171] width 77 height 13
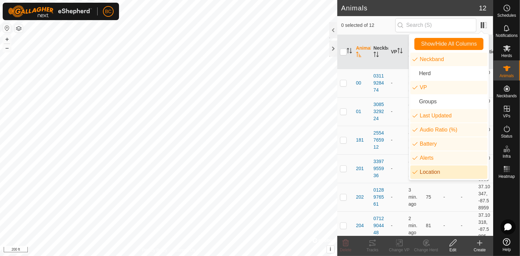
click at [440, 173] on li "Location" at bounding box center [448, 171] width 77 height 13
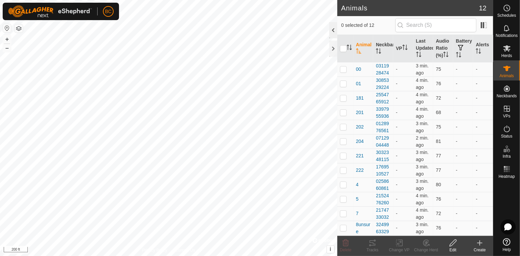
click at [331, 33] on div at bounding box center [333, 30] width 8 height 16
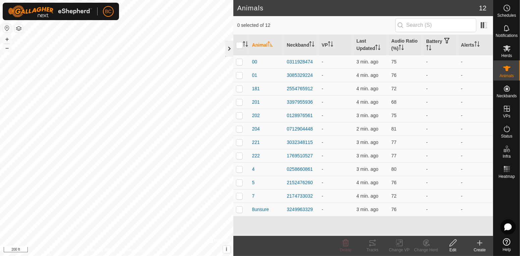
click at [229, 50] on div at bounding box center [229, 49] width 8 height 16
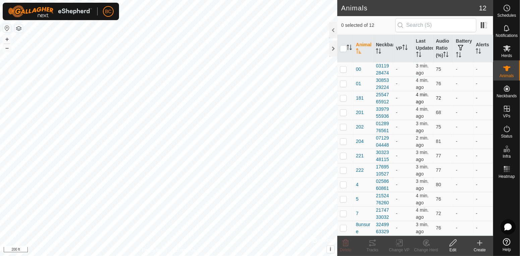
click at [418, 103] on span "4 min. ago" at bounding box center [422, 98] width 13 height 12
click at [508, 135] on span "Status" at bounding box center [506, 136] width 11 height 4
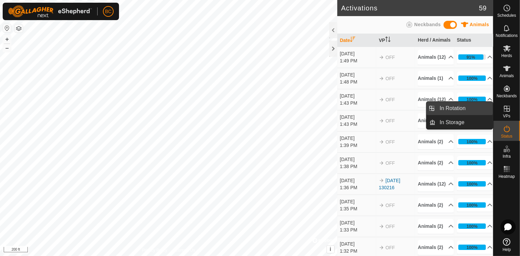
click at [467, 108] on link "In Rotation" at bounding box center [463, 108] width 57 height 13
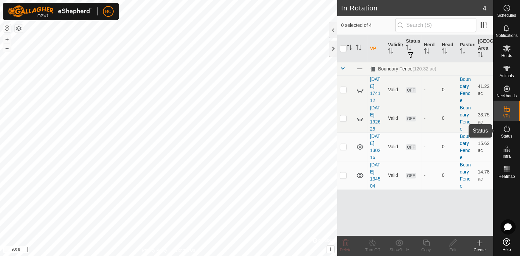
click at [506, 130] on icon at bounding box center [507, 129] width 8 height 8
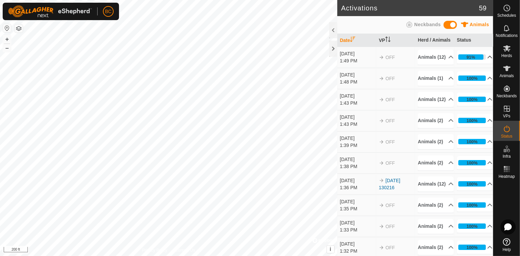
click at [487, 60] on p-accordion-header "91%" at bounding box center [475, 56] width 36 height 13
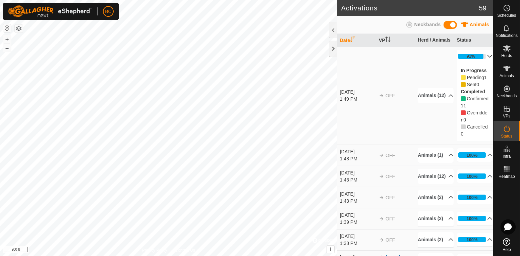
click at [486, 60] on p-accordion-header "91%" at bounding box center [475, 56] width 36 height 13
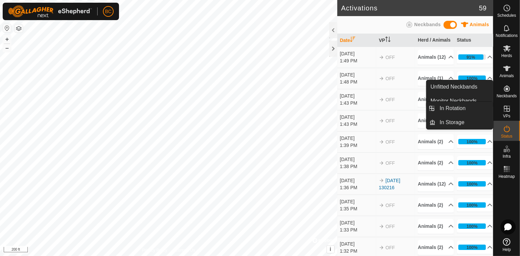
click at [507, 111] on icon at bounding box center [507, 109] width 6 height 6
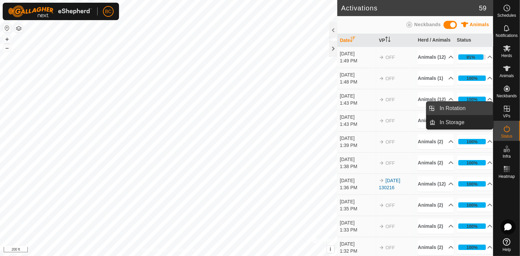
click at [459, 107] on link "In Rotation" at bounding box center [463, 108] width 57 height 13
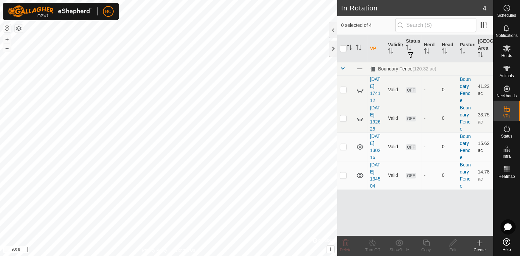
click at [362, 148] on icon at bounding box center [360, 147] width 8 height 8
click at [343, 180] on td at bounding box center [345, 175] width 16 height 28
checkbox input "true"
click at [454, 244] on icon at bounding box center [453, 243] width 8 height 8
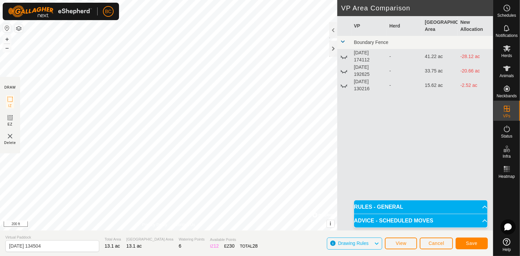
drag, startPoint x: 479, startPoint y: 249, endPoint x: 398, endPoint y: 254, distance: 80.9
click at [398, 254] on section "Virtual Paddock 2025-08-19 134504 Total Area 13.1 ac Grazing Area 13.1 ac Water…" at bounding box center [246, 242] width 493 height 25
click at [466, 243] on span "Save" at bounding box center [471, 242] width 11 height 5
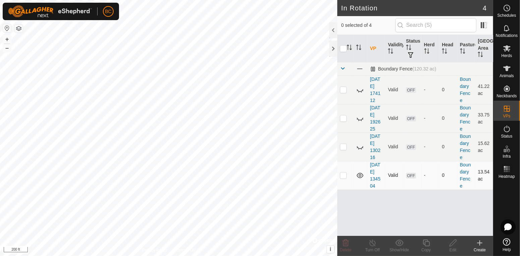
click at [343, 177] on p-checkbox at bounding box center [343, 174] width 7 height 5
checkbox input "true"
click at [506, 129] on icon at bounding box center [507, 129] width 8 height 8
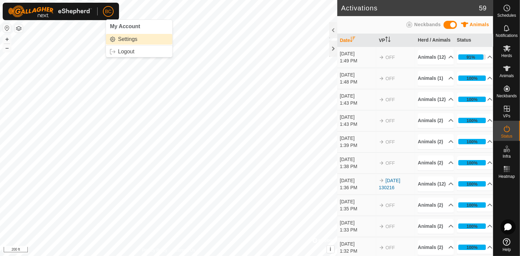
click at [121, 37] on span "Settings" at bounding box center [127, 39] width 19 height 5
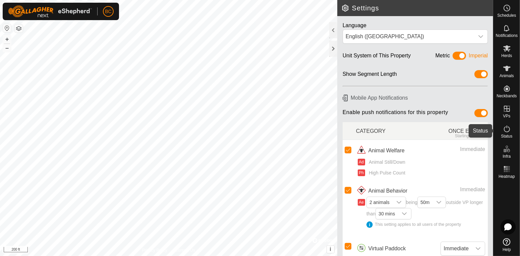
click at [506, 131] on icon at bounding box center [507, 128] width 6 height 7
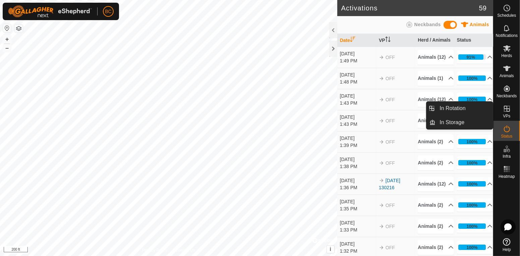
click at [509, 114] on span "VPs" at bounding box center [506, 116] width 7 height 4
click at [454, 109] on link "In Rotation" at bounding box center [463, 108] width 57 height 13
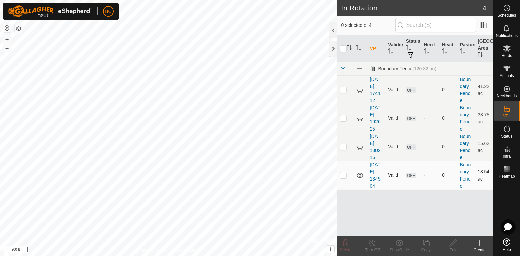
click at [344, 178] on p-checkbox at bounding box center [343, 174] width 7 height 5
checkbox input "true"
click at [508, 136] on span "Status" at bounding box center [506, 136] width 11 height 4
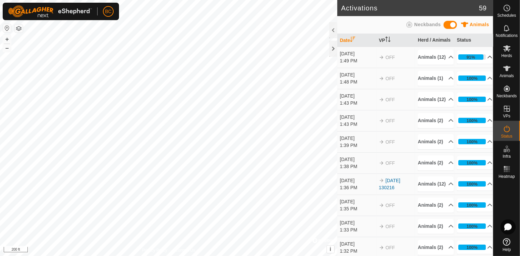
click at [488, 58] on icon at bounding box center [490, 57] width 5 height 3
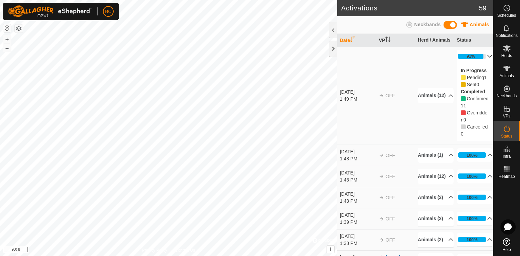
click at [488, 156] on icon at bounding box center [490, 154] width 5 height 3
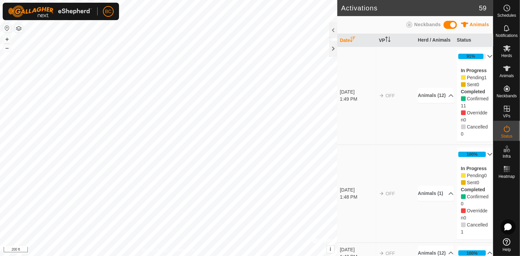
click at [485, 159] on p-accordion-header "100%" at bounding box center [475, 153] width 36 height 13
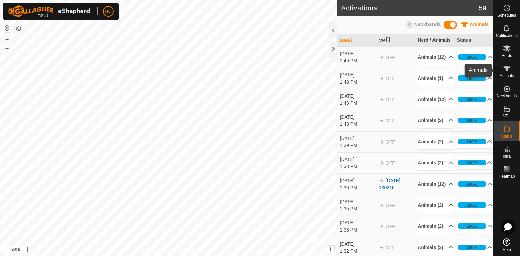
click at [506, 68] on icon at bounding box center [506, 68] width 7 height 5
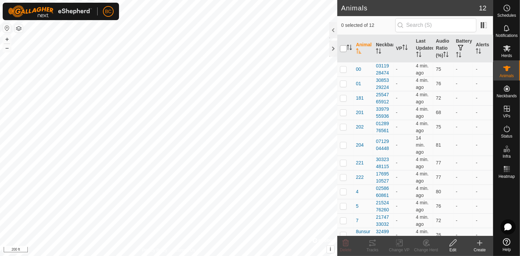
click at [344, 50] on input "checkbox" at bounding box center [343, 48] width 7 height 7
checkbox input "true"
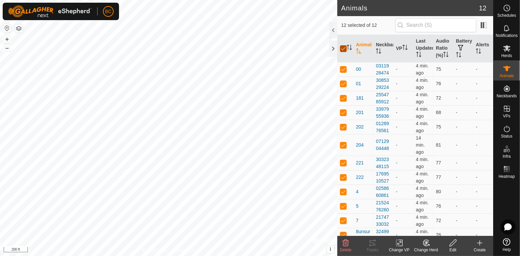
checkbox input "true"
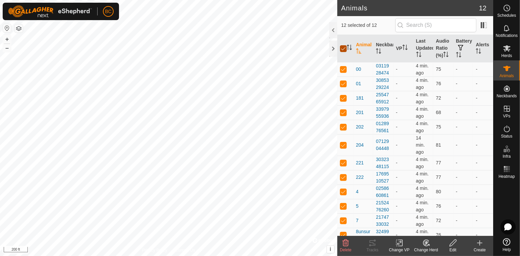
checkbox input "true"
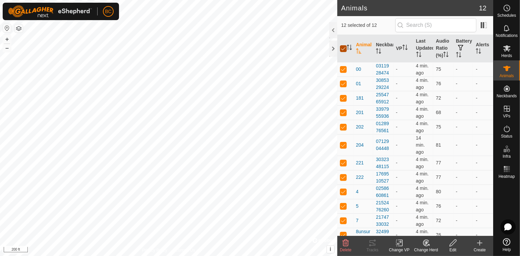
checkbox input "true"
click at [401, 246] on icon at bounding box center [400, 243] width 3 height 6
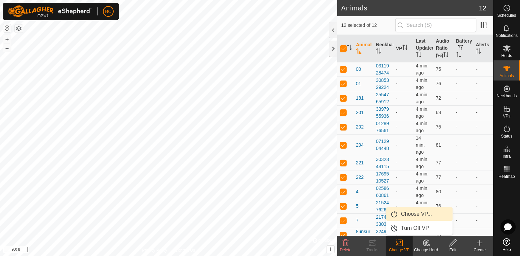
click at [405, 214] on span "Choose VP..." at bounding box center [416, 214] width 31 height 8
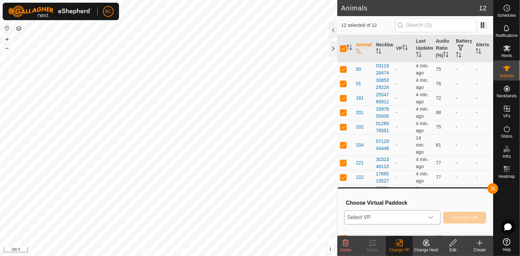
click at [431, 216] on icon "dropdown trigger" at bounding box center [430, 216] width 5 height 5
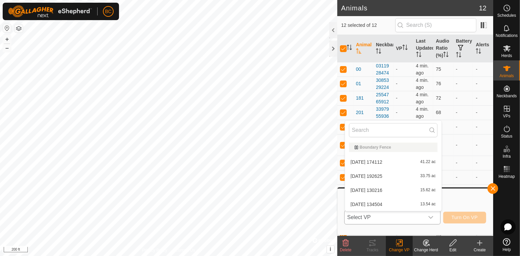
click at [425, 202] on li "2025-08-19 134504 13.54 ac" at bounding box center [393, 203] width 97 height 13
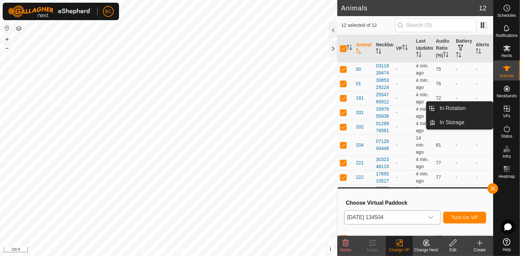
click at [507, 107] on icon at bounding box center [507, 109] width 6 height 6
click at [474, 109] on link "In Rotation" at bounding box center [463, 108] width 57 height 13
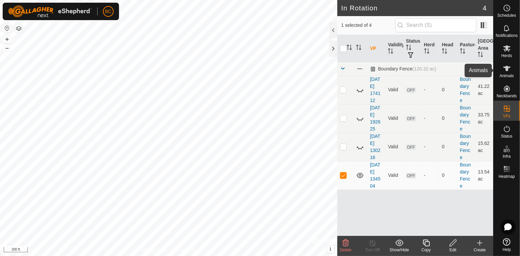
click at [508, 74] on span "Animals" at bounding box center [506, 76] width 14 height 4
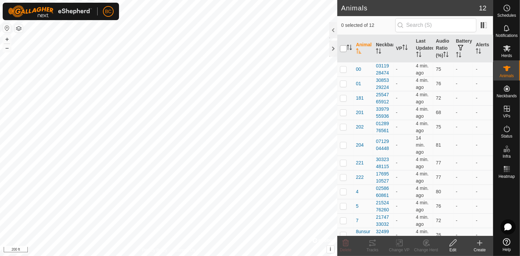
click at [342, 52] on input "checkbox" at bounding box center [343, 48] width 7 height 7
checkbox input "true"
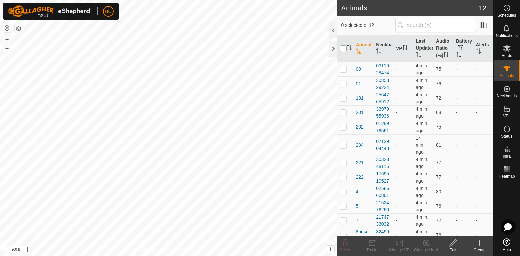
checkbox input "true"
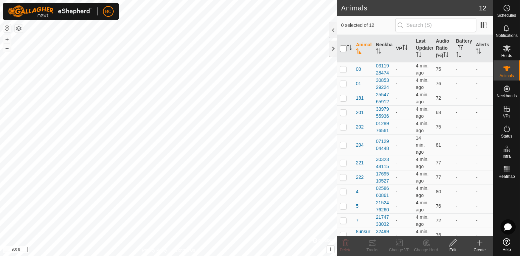
checkbox input "true"
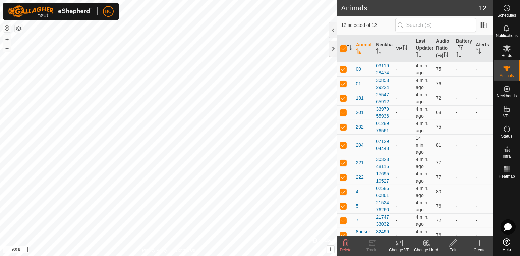
click at [400, 246] on icon at bounding box center [399, 243] width 8 height 8
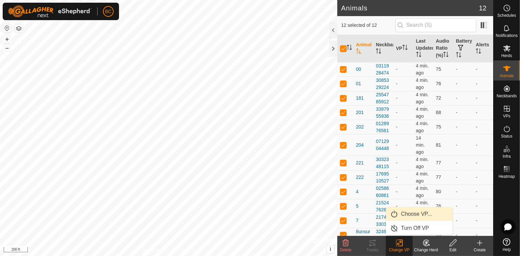
click at [402, 216] on link "Choose VP..." at bounding box center [419, 213] width 66 height 13
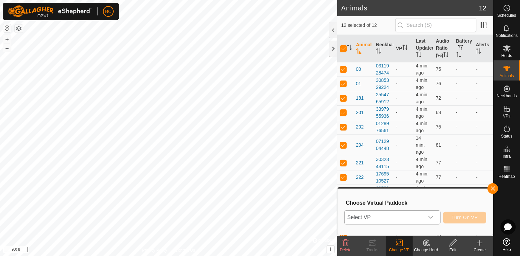
click at [430, 216] on icon "dropdown trigger" at bounding box center [430, 217] width 5 height 3
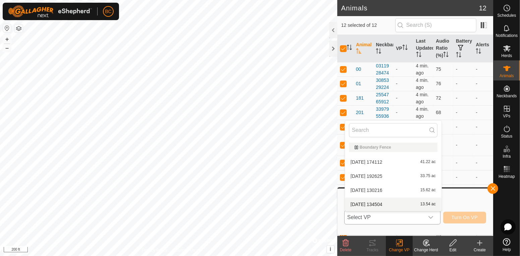
click at [412, 209] on li "2025-08-19 134504 13.54 ac" at bounding box center [393, 203] width 97 height 13
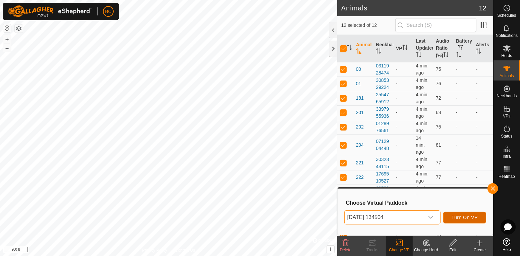
click at [461, 217] on span "Turn On VP" at bounding box center [464, 216] width 26 height 5
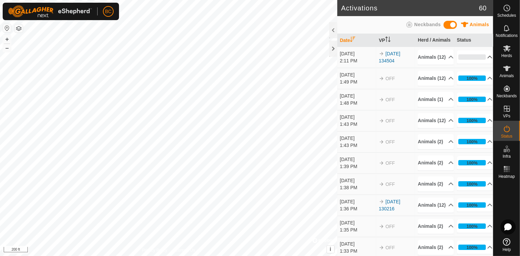
click at [487, 60] on icon at bounding box center [489, 56] width 5 height 5
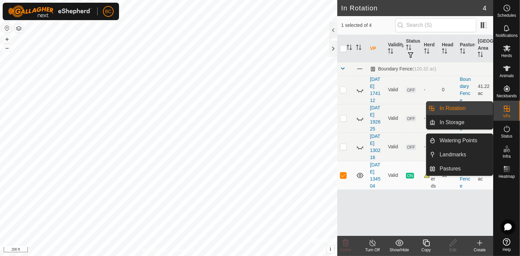
click at [509, 117] on span "VPs" at bounding box center [506, 116] width 7 height 4
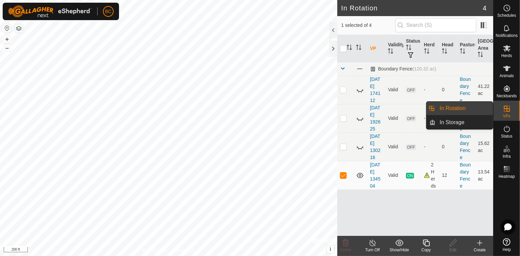
click at [478, 110] on link "In Rotation" at bounding box center [463, 108] width 57 height 13
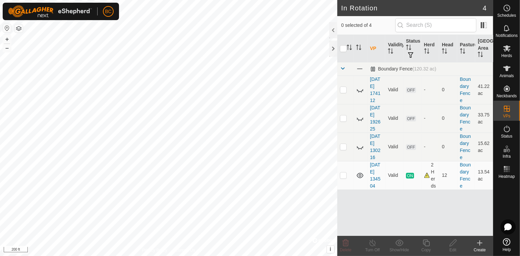
checkbox input "true"
click at [508, 136] on span "Status" at bounding box center [506, 136] width 11 height 4
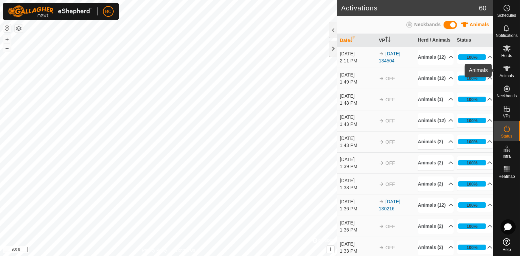
click at [507, 69] on icon at bounding box center [506, 68] width 7 height 5
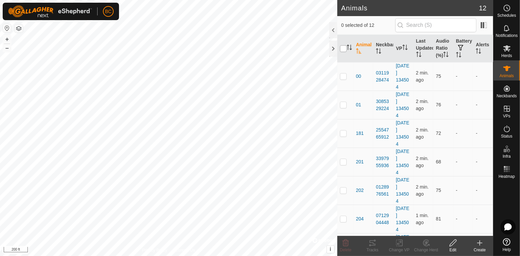
click at [344, 49] on input "checkbox" at bounding box center [343, 48] width 7 height 7
checkbox input "true"
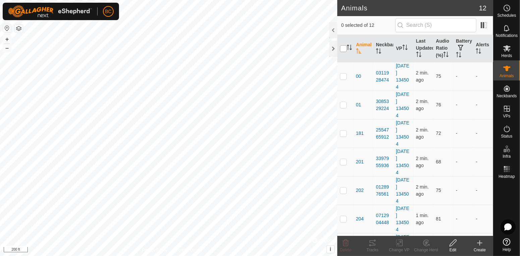
checkbox input "true"
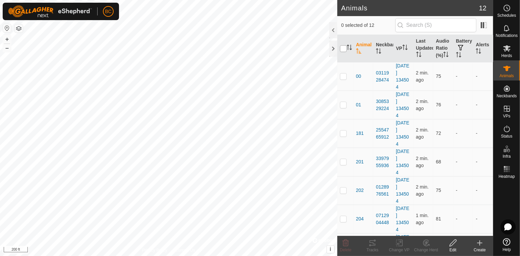
checkbox input "true"
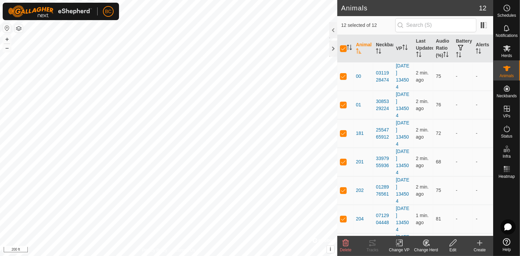
click at [398, 241] on icon at bounding box center [399, 243] width 8 height 8
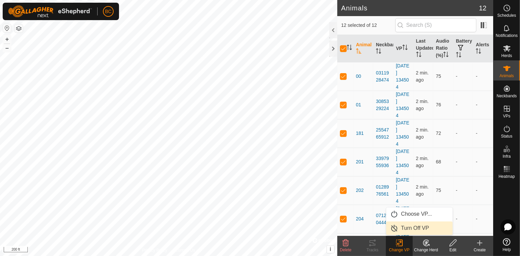
click at [408, 230] on span "Turn Off VP" at bounding box center [415, 228] width 28 height 8
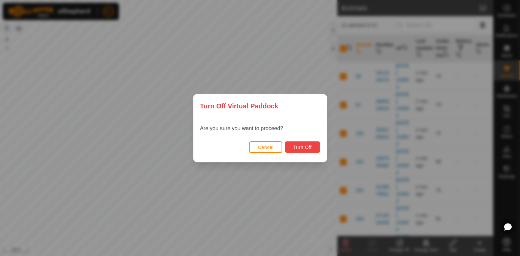
click at [313, 147] on button "Turn Off" at bounding box center [302, 147] width 35 height 12
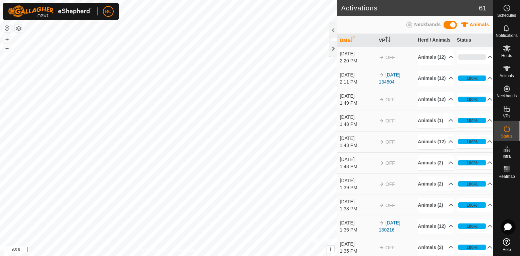
click at [487, 60] on icon at bounding box center [489, 56] width 5 height 5
click at [488, 60] on icon at bounding box center [489, 56] width 5 height 5
click at [488, 58] on icon at bounding box center [490, 57] width 5 height 3
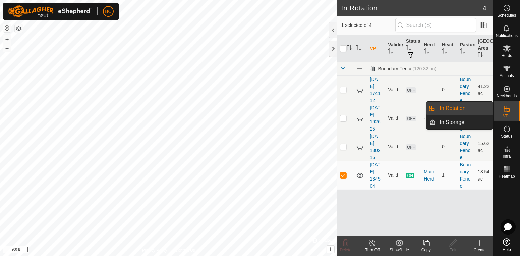
click at [507, 114] on span "VPs" at bounding box center [506, 116] width 7 height 4
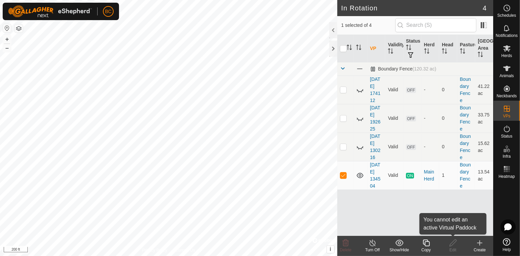
click at [450, 247] on div "Edit" at bounding box center [452, 250] width 27 height 6
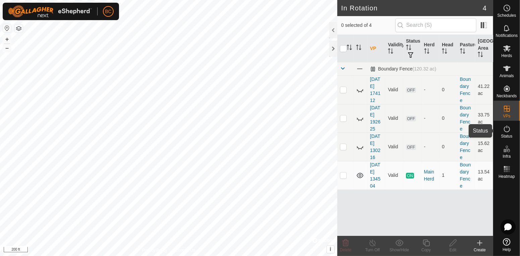
click at [509, 128] on icon at bounding box center [507, 129] width 8 height 8
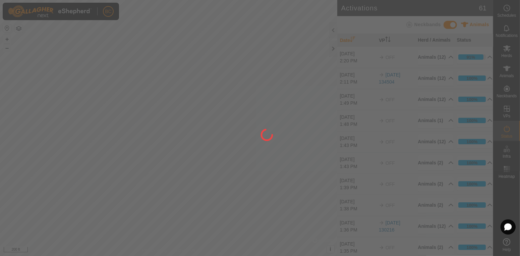
click at [506, 130] on icon at bounding box center [507, 129] width 8 height 8
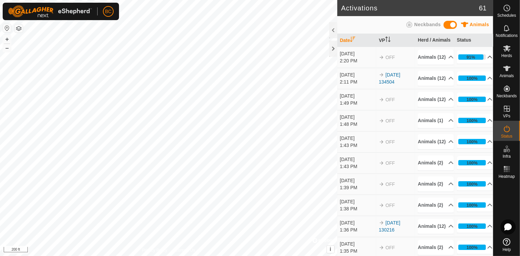
click at [487, 60] on icon at bounding box center [489, 56] width 5 height 5
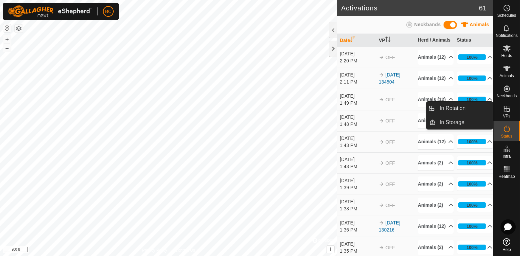
click at [507, 115] on span "VPs" at bounding box center [506, 116] width 7 height 4
click at [474, 109] on link "In Rotation" at bounding box center [463, 108] width 57 height 13
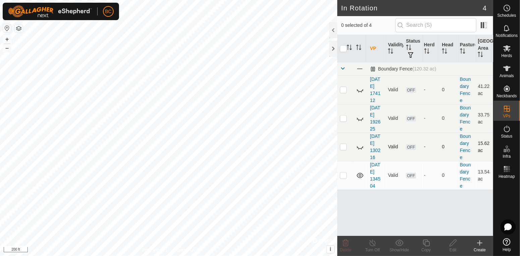
checkbox input "true"
click at [453, 242] on icon at bounding box center [453, 243] width 8 height 8
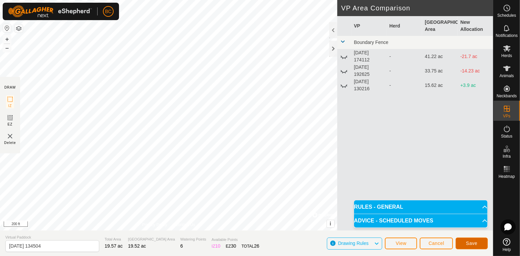
click at [463, 242] on button "Save" at bounding box center [471, 243] width 32 height 12
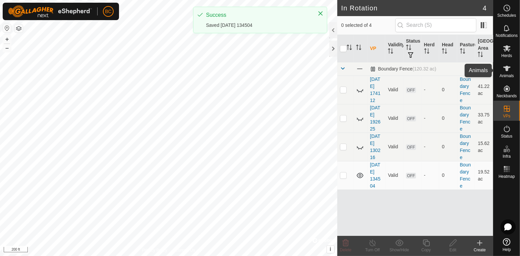
click at [511, 71] on es-animals-svg-icon at bounding box center [507, 68] width 12 height 11
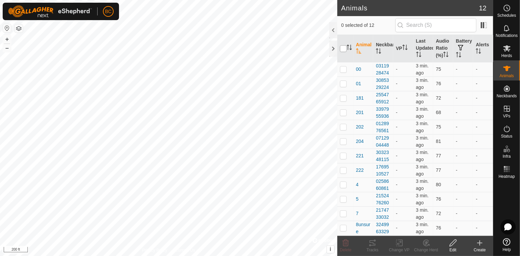
click at [341, 50] on input "checkbox" at bounding box center [343, 48] width 7 height 7
checkbox input "true"
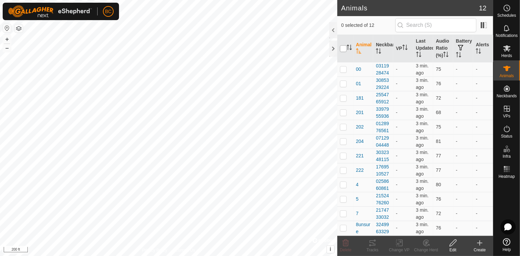
checkbox input "true"
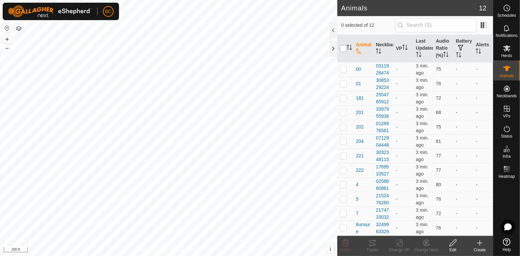
checkbox input "true"
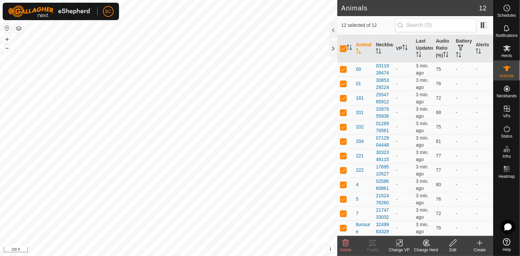
click at [402, 247] on div "Change VP" at bounding box center [399, 250] width 27 height 6
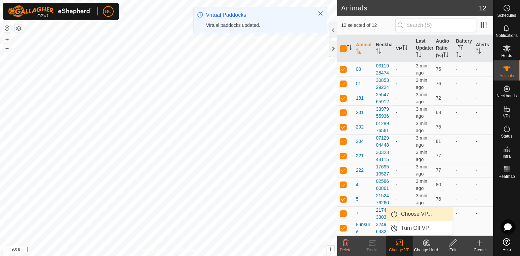
click at [408, 215] on link "Choose VP..." at bounding box center [419, 213] width 66 height 13
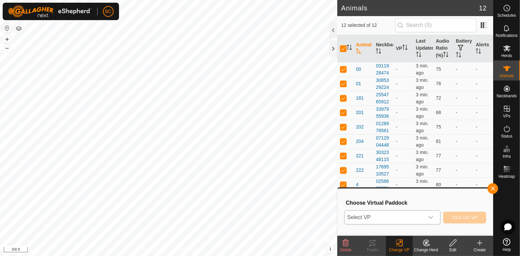
click at [390, 216] on span "Select VP" at bounding box center [383, 216] width 79 height 13
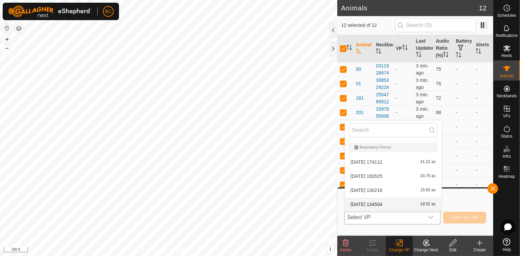
click at [396, 204] on li "[DATE] 134504 19.52 ac" at bounding box center [393, 203] width 97 height 13
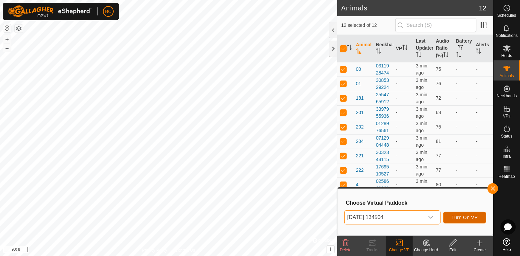
click at [454, 215] on span "Turn On VP" at bounding box center [464, 216] width 26 height 5
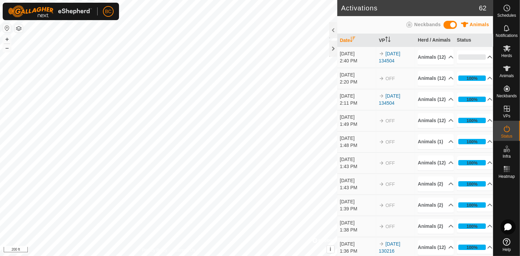
click at [487, 60] on icon at bounding box center [489, 56] width 5 height 5
